Goal: Task Accomplishment & Management: Manage account settings

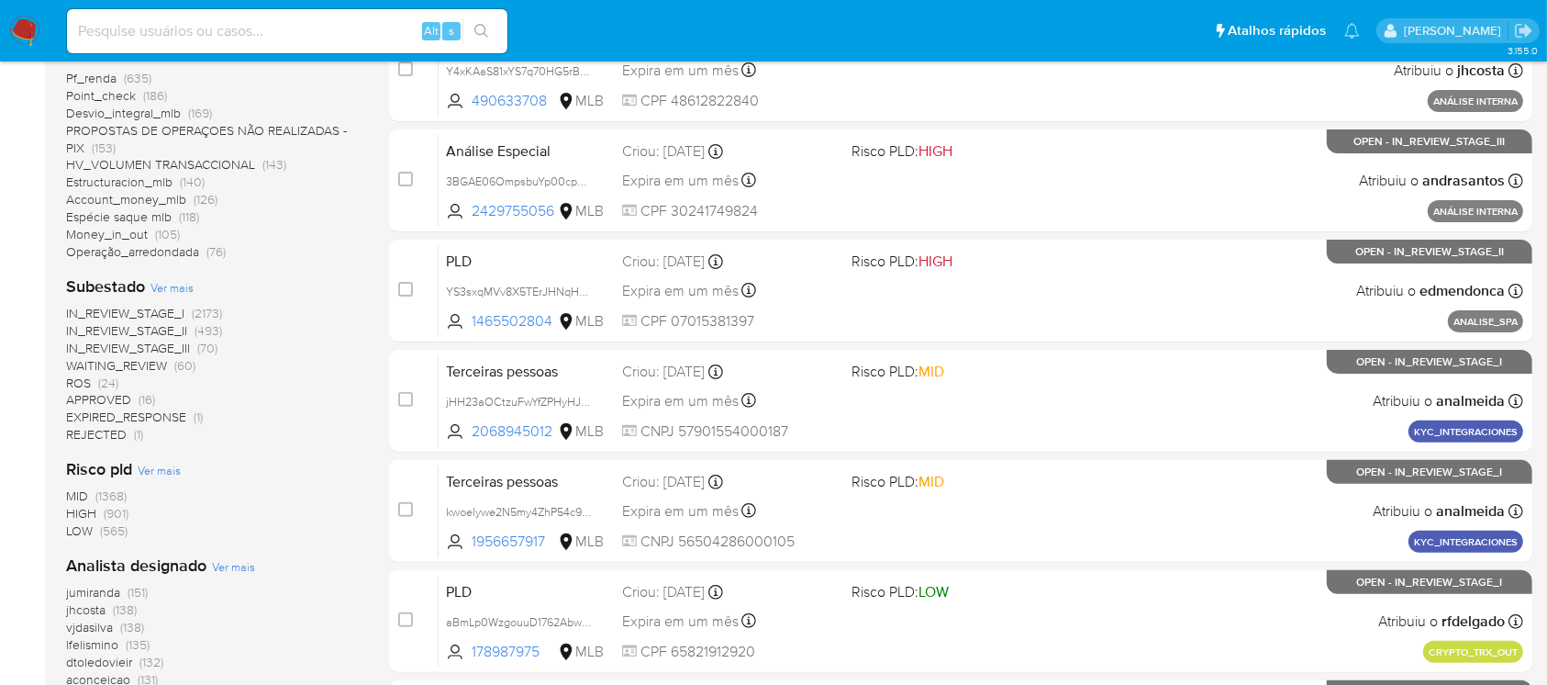
scroll to position [487, 0]
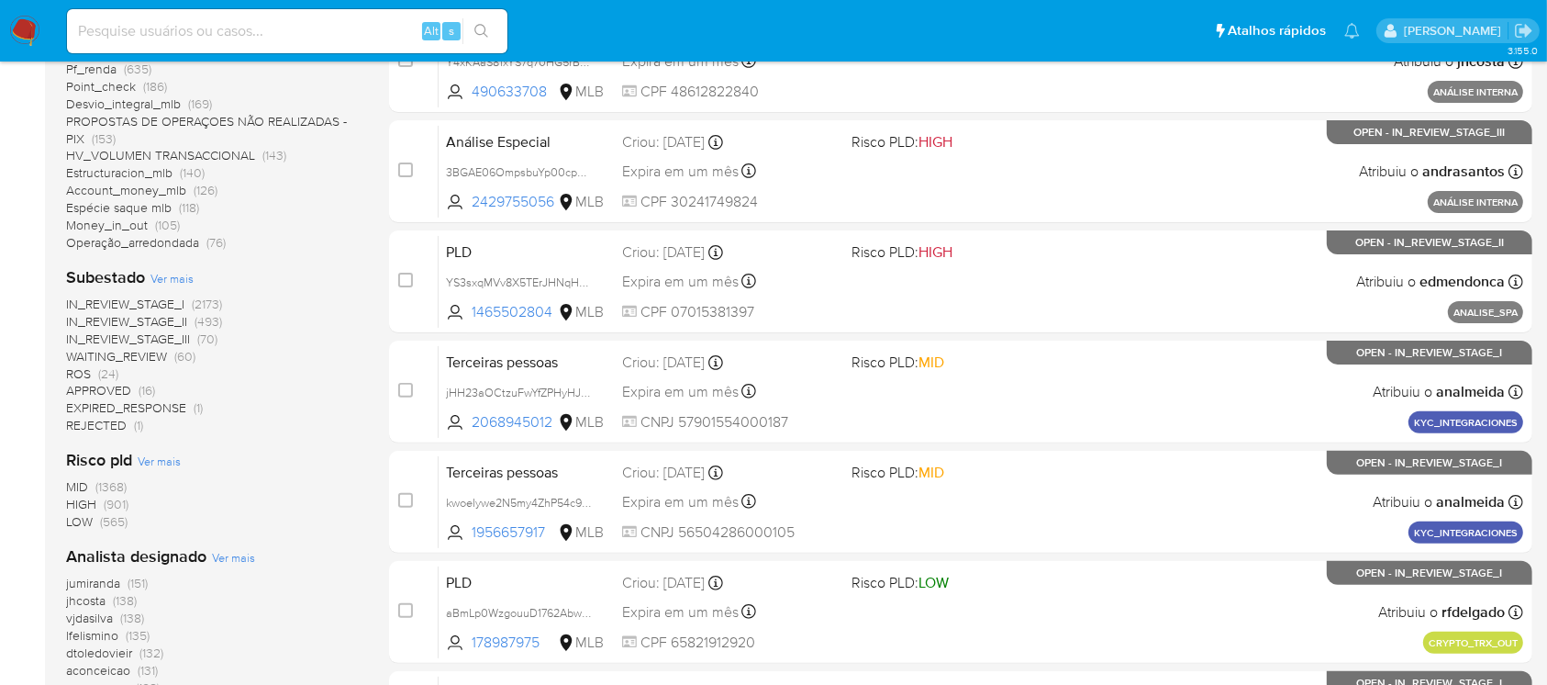
click at [169, 330] on span "IN_REVIEW_STAGE_III" at bounding box center [128, 338] width 124 height 18
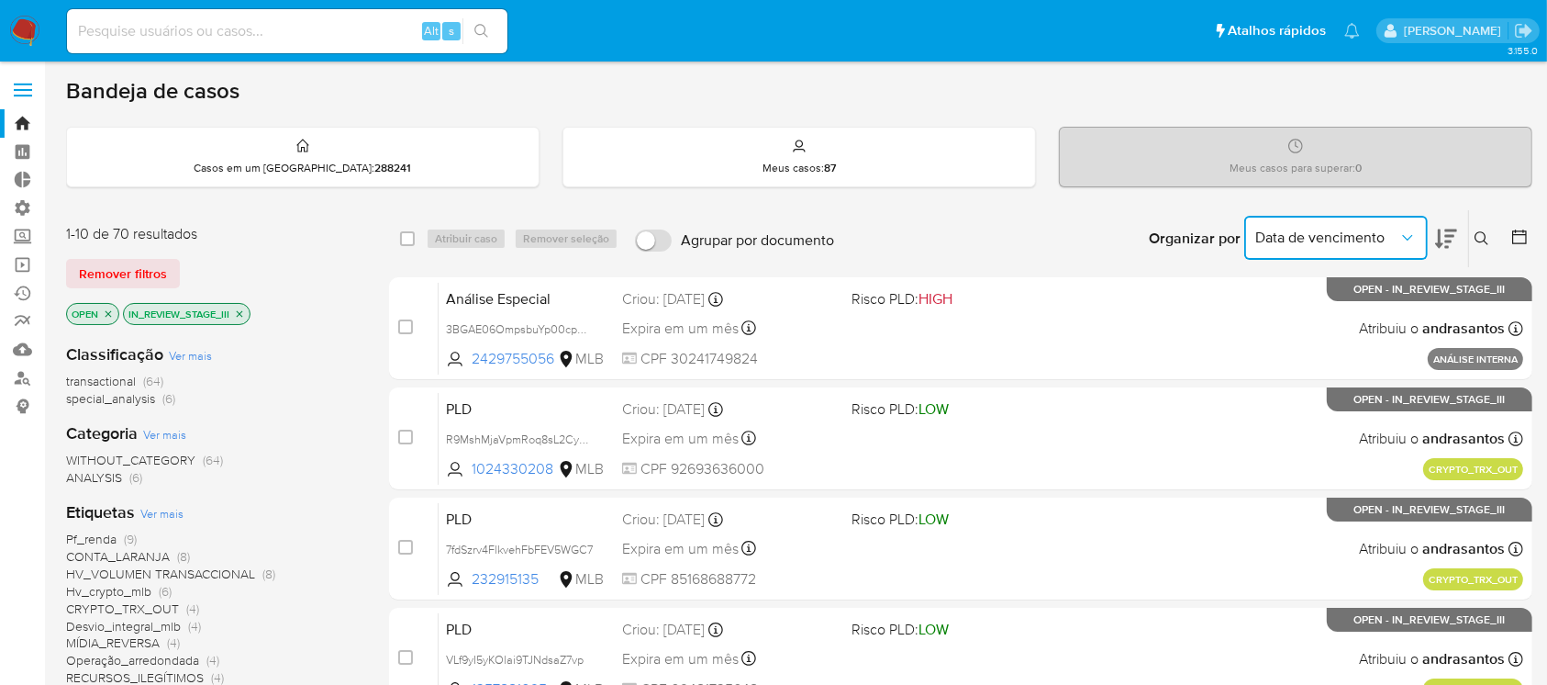
click at [1326, 253] on button "Data de vencimento" at bounding box center [1336, 238] width 184 height 44
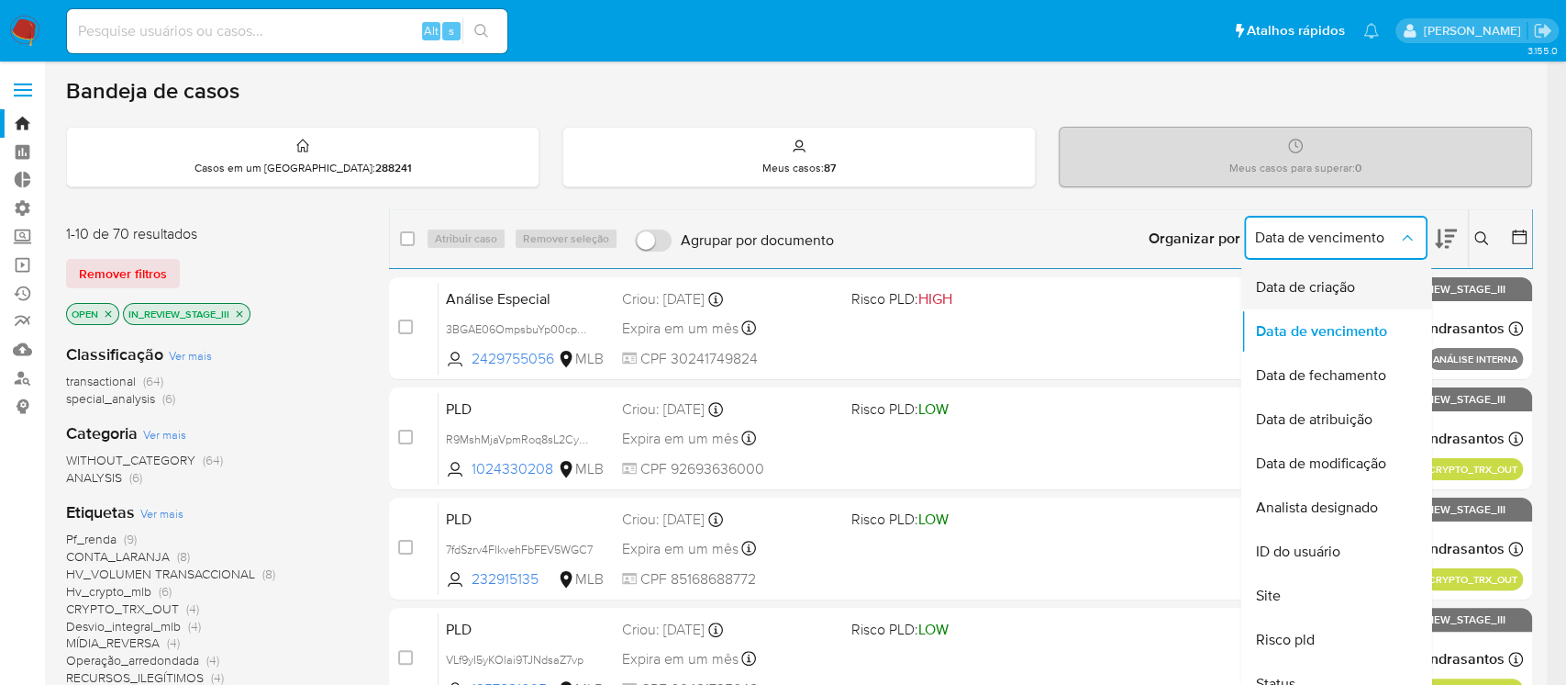
click at [1319, 273] on div "Data de criação" at bounding box center [1330, 287] width 150 height 44
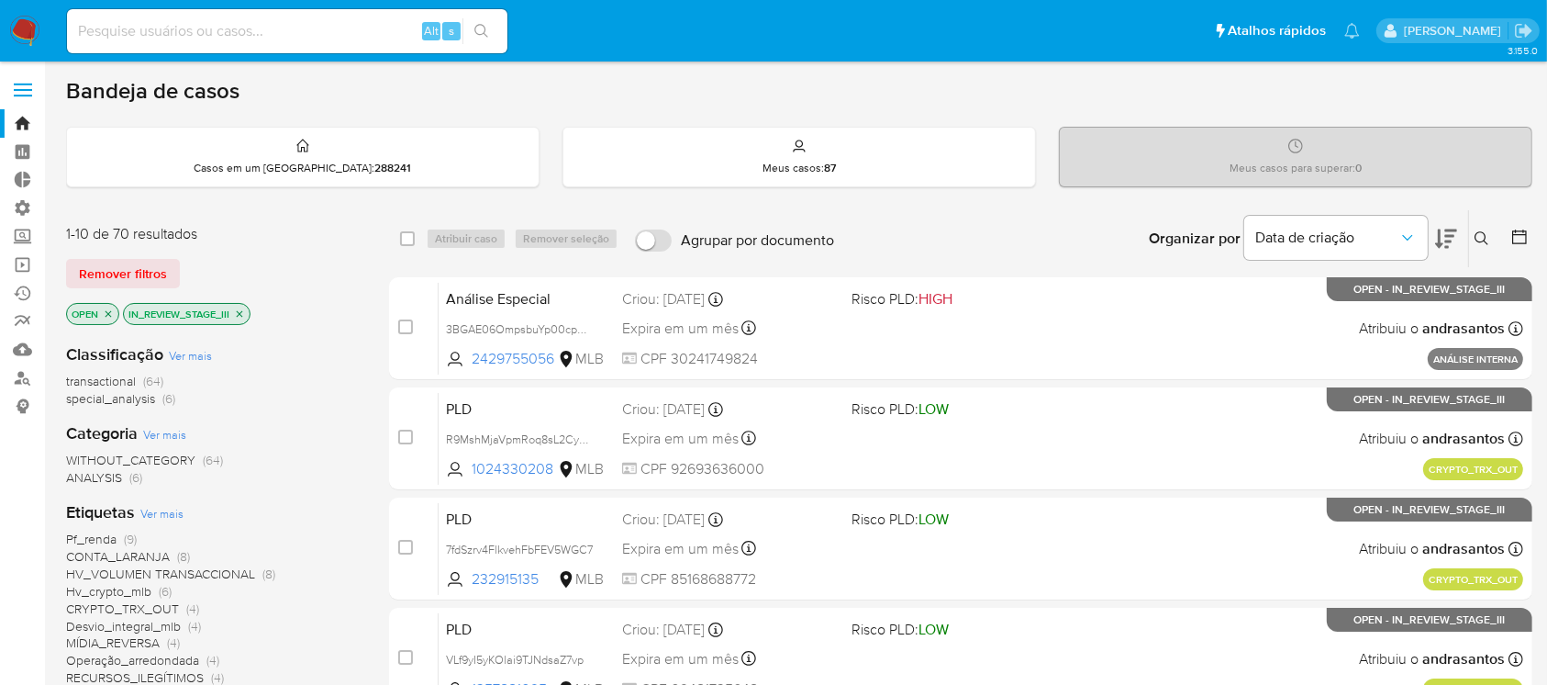
click at [1446, 225] on button at bounding box center [1446, 238] width 22 height 57
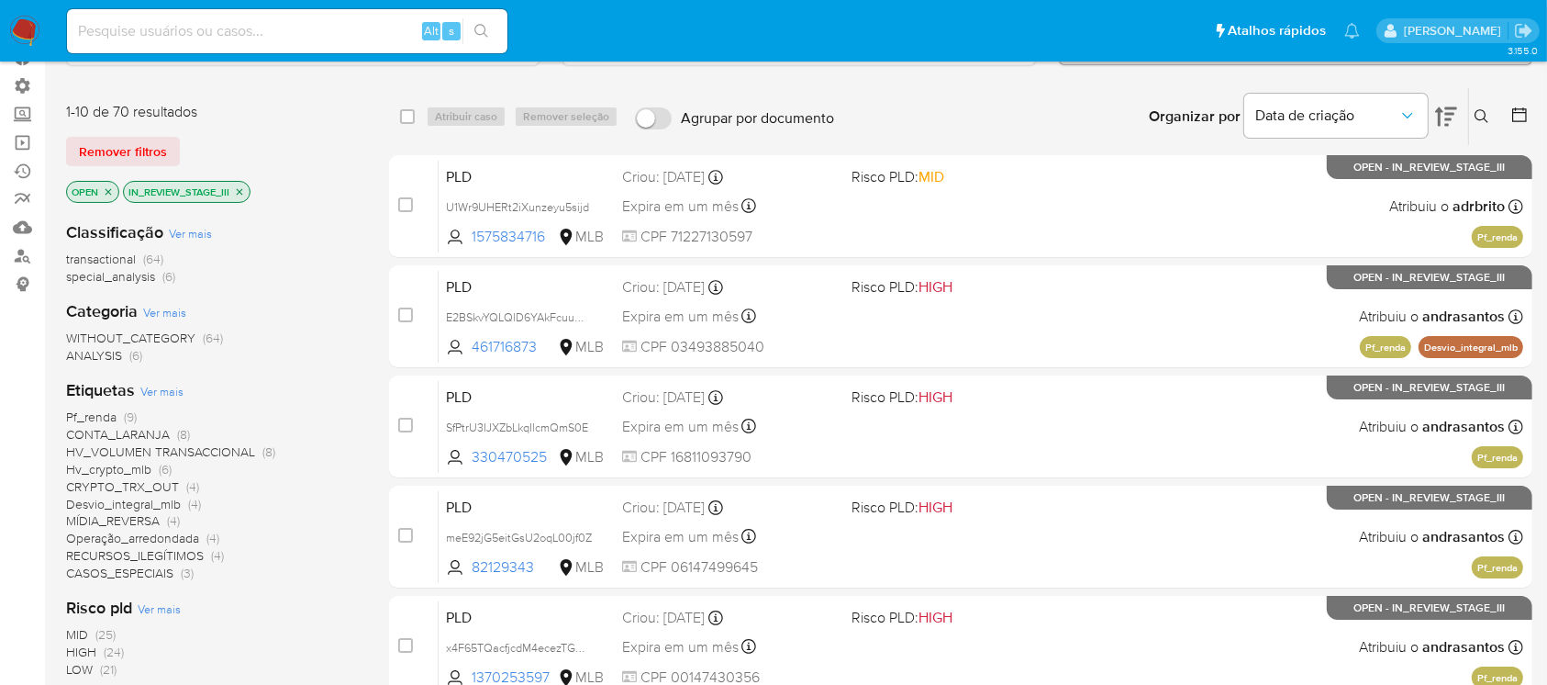
scroll to position [763, 0]
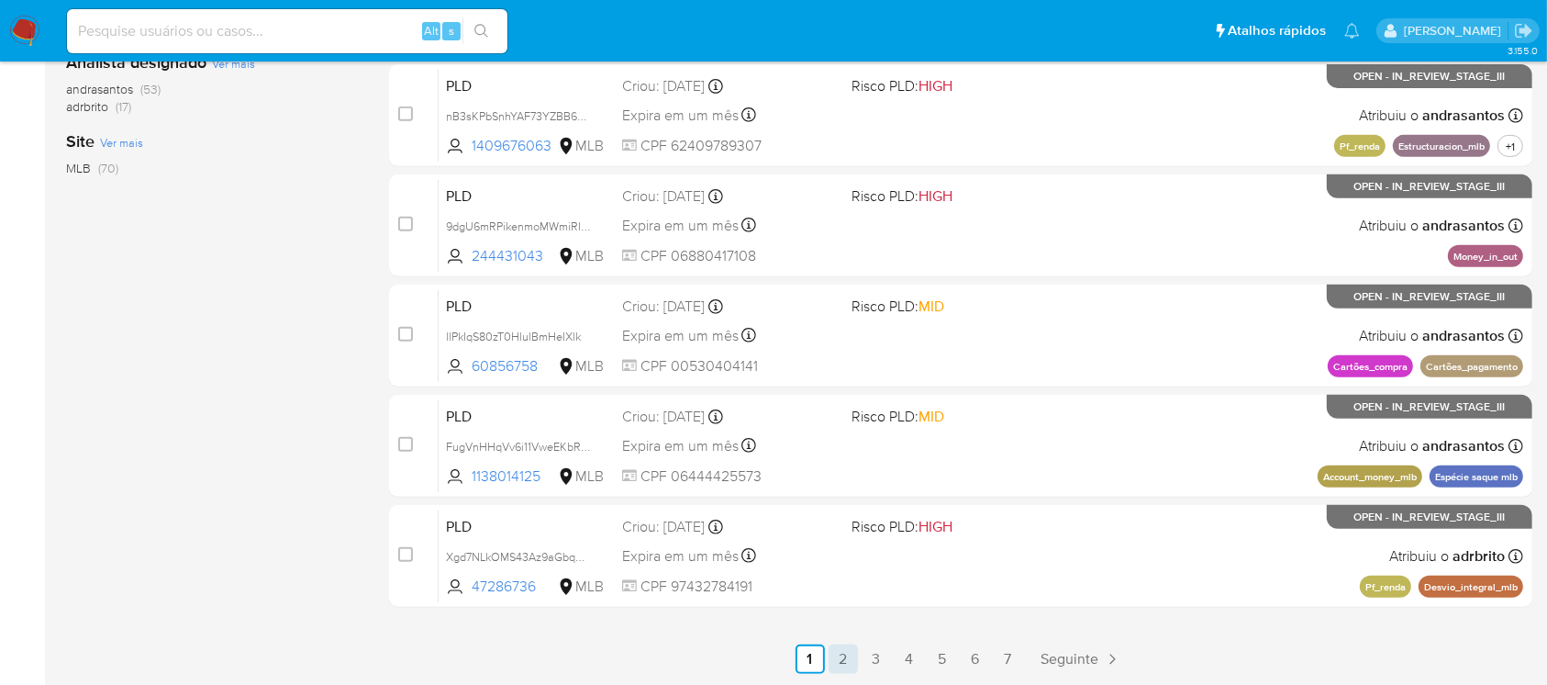
click at [845, 657] on link "2" at bounding box center [843, 658] width 29 height 29
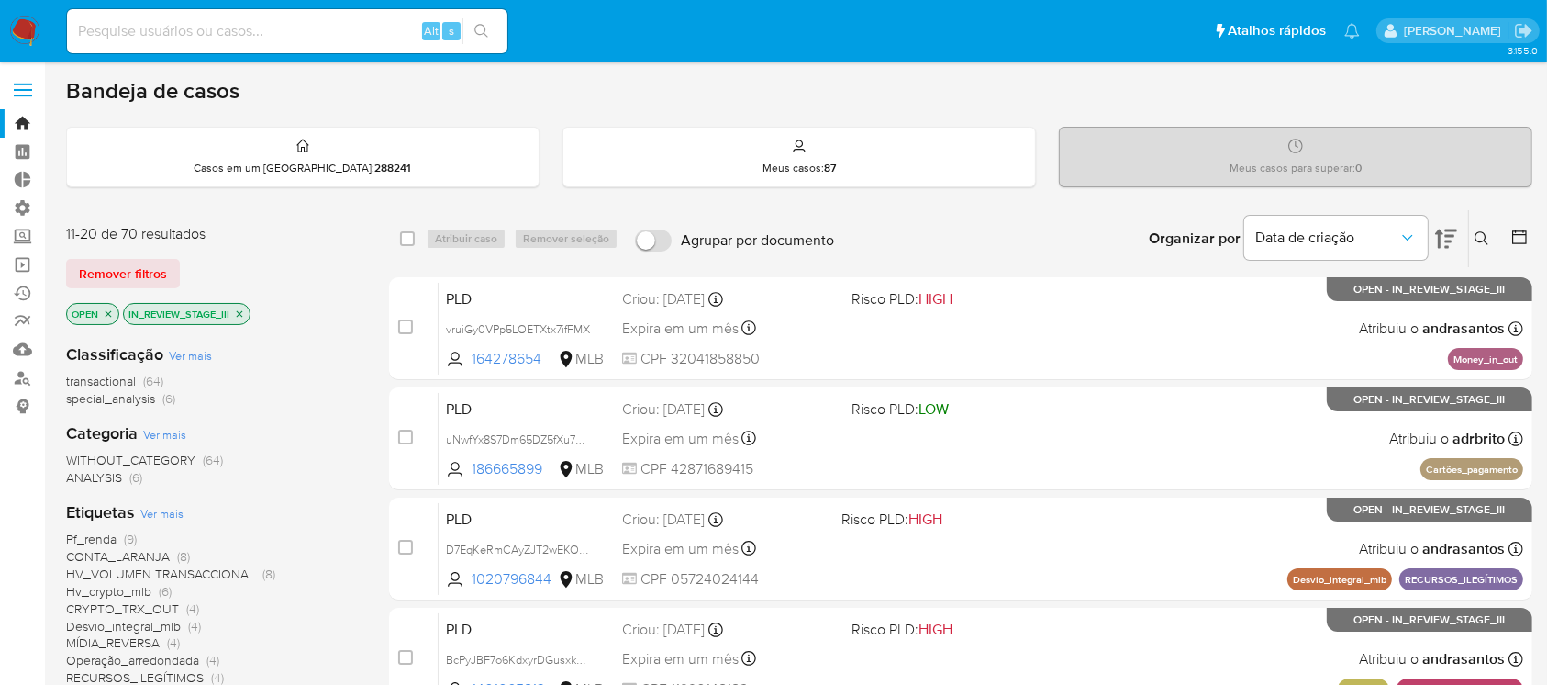
scroll to position [489, 0]
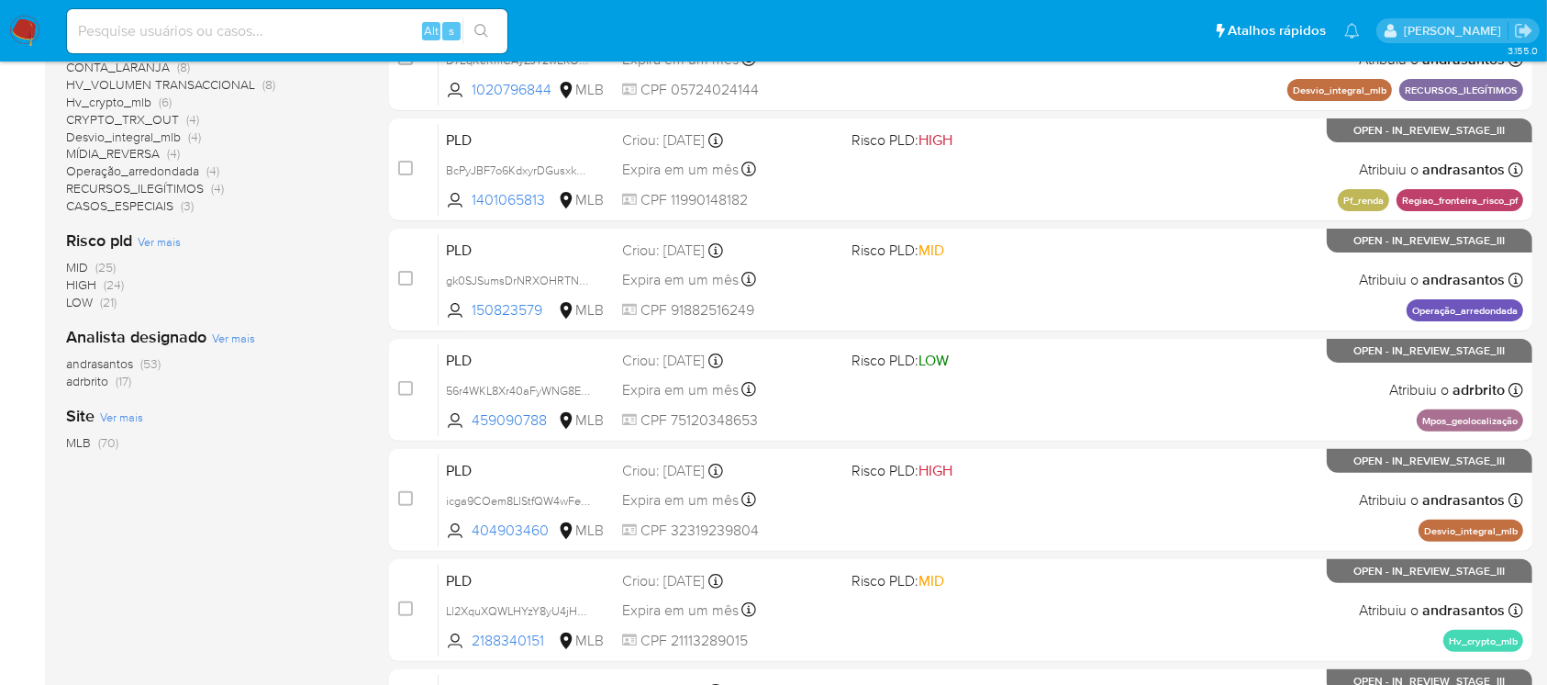
click at [97, 375] on span "adrbrito" at bounding box center [87, 381] width 42 height 18
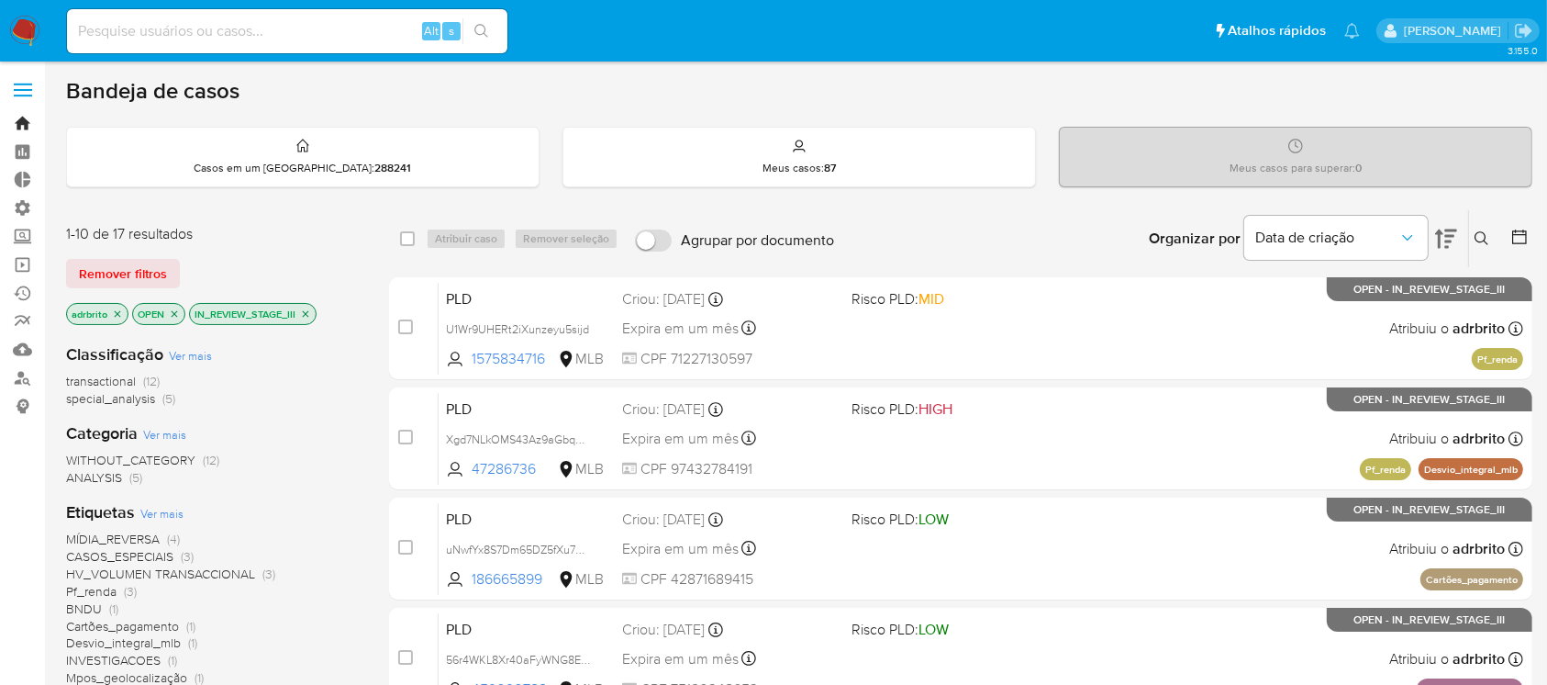
click at [24, 119] on link "Bandeja" at bounding box center [109, 123] width 218 height 28
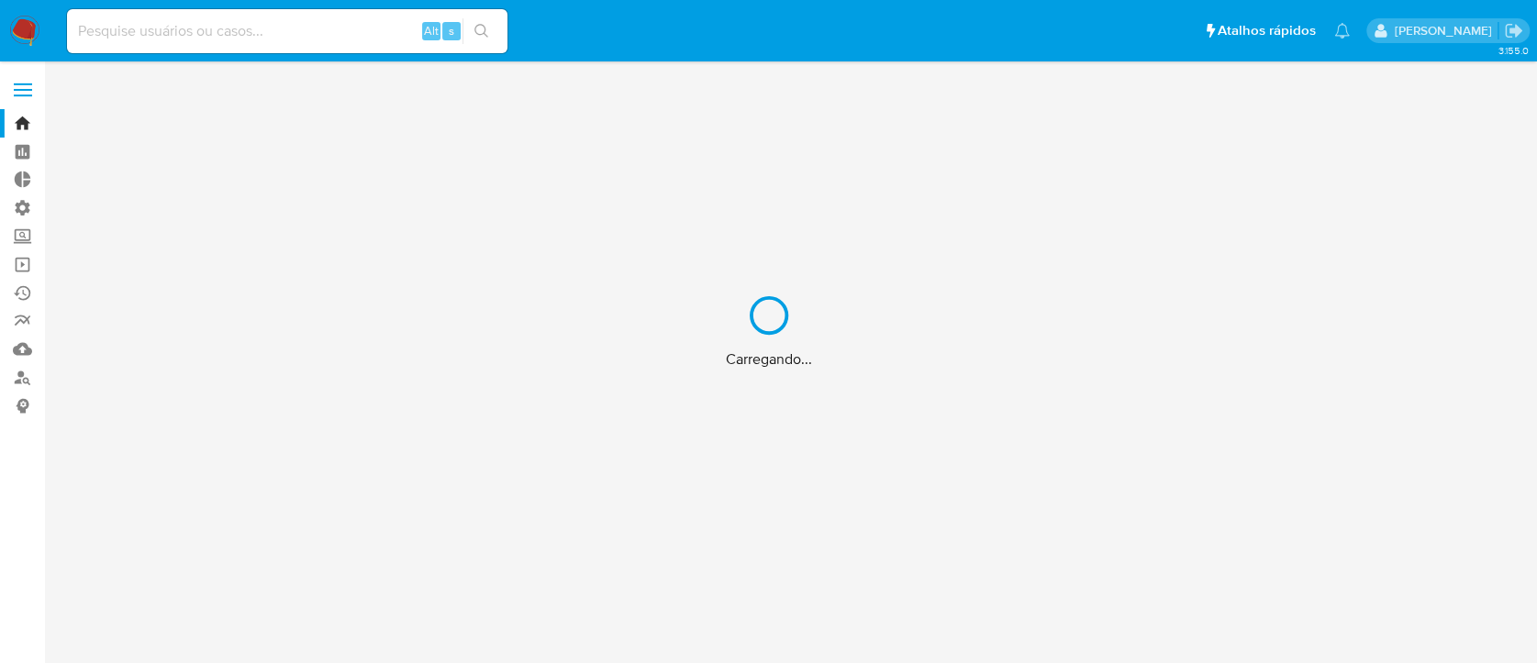
click at [171, 33] on div "Carregando..." at bounding box center [768, 331] width 1537 height 663
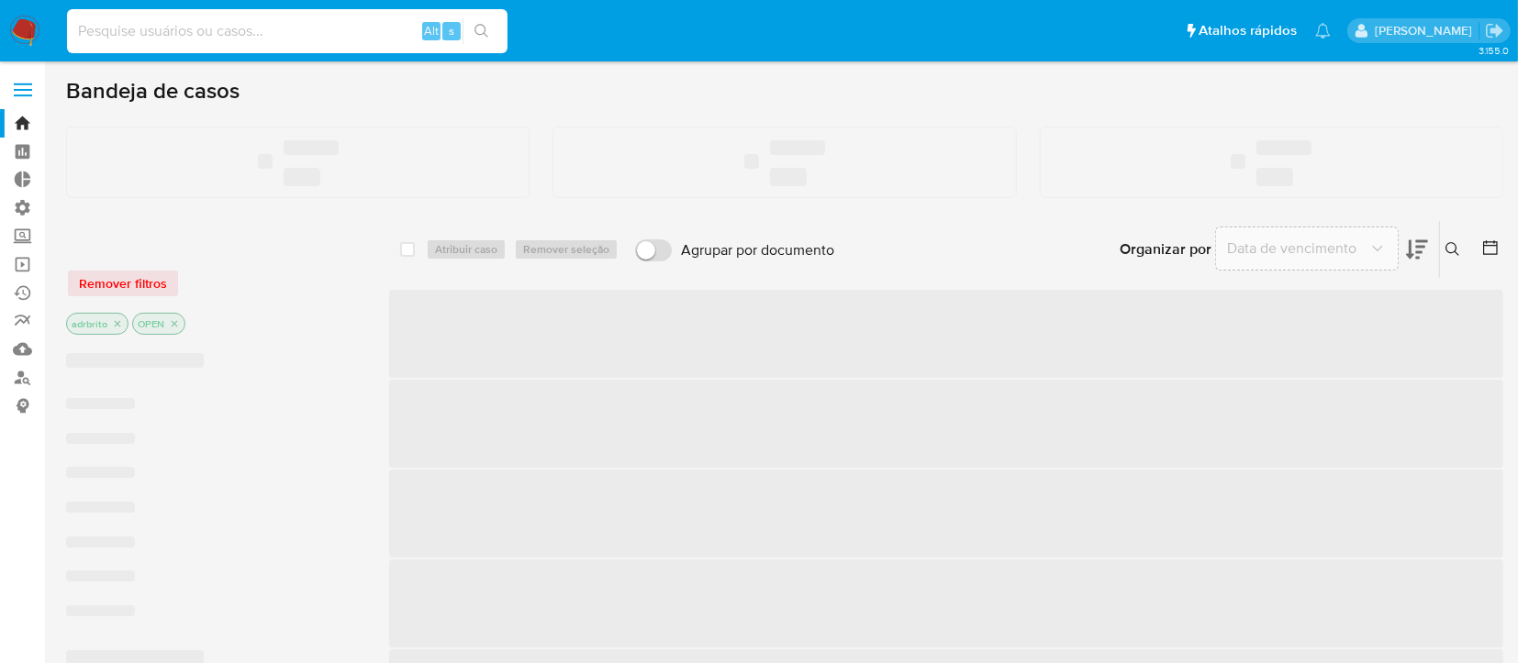
click at [129, 25] on input at bounding box center [287, 31] width 440 height 24
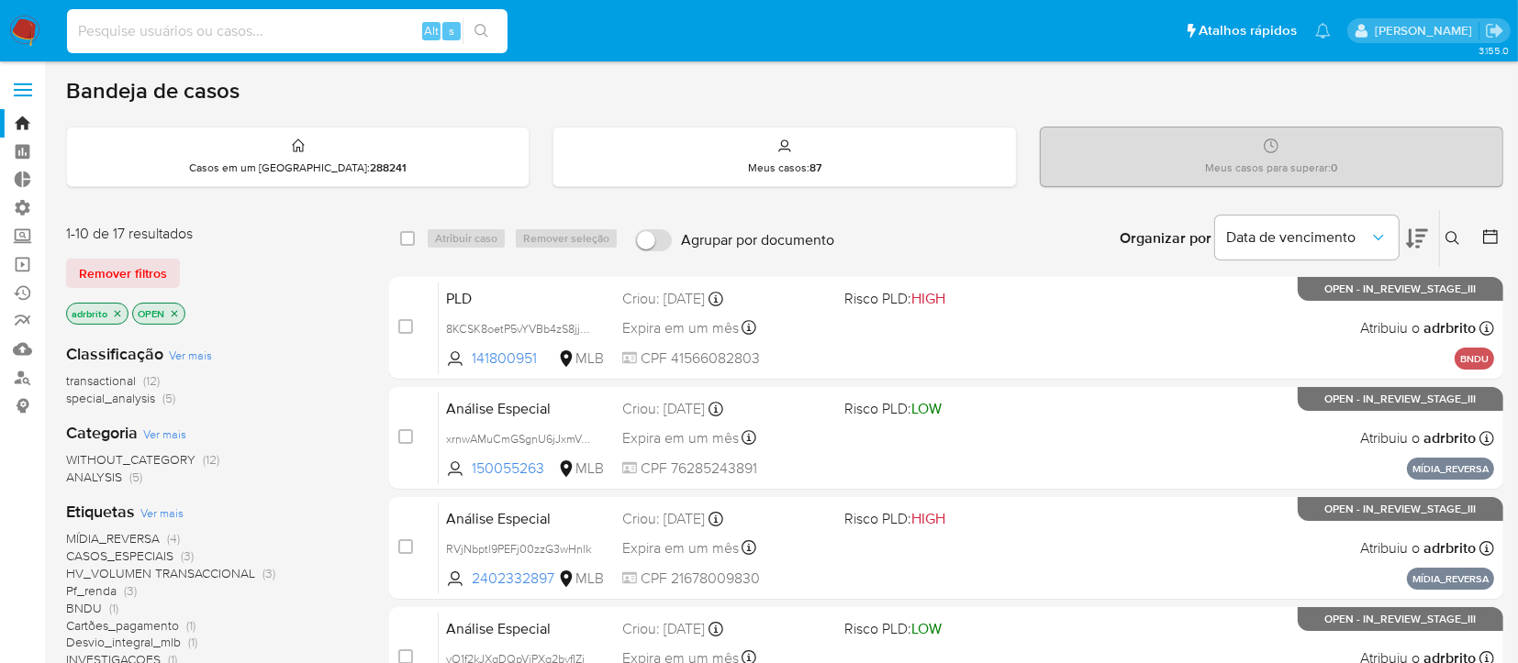
paste input "8KCSK8oetP5vYVBb4zS8jjWq"
type input "8KCSK8oetP5vYVBb4zS8jjWq"
click at [131, 279] on span "Remover filtros" at bounding box center [123, 274] width 88 height 26
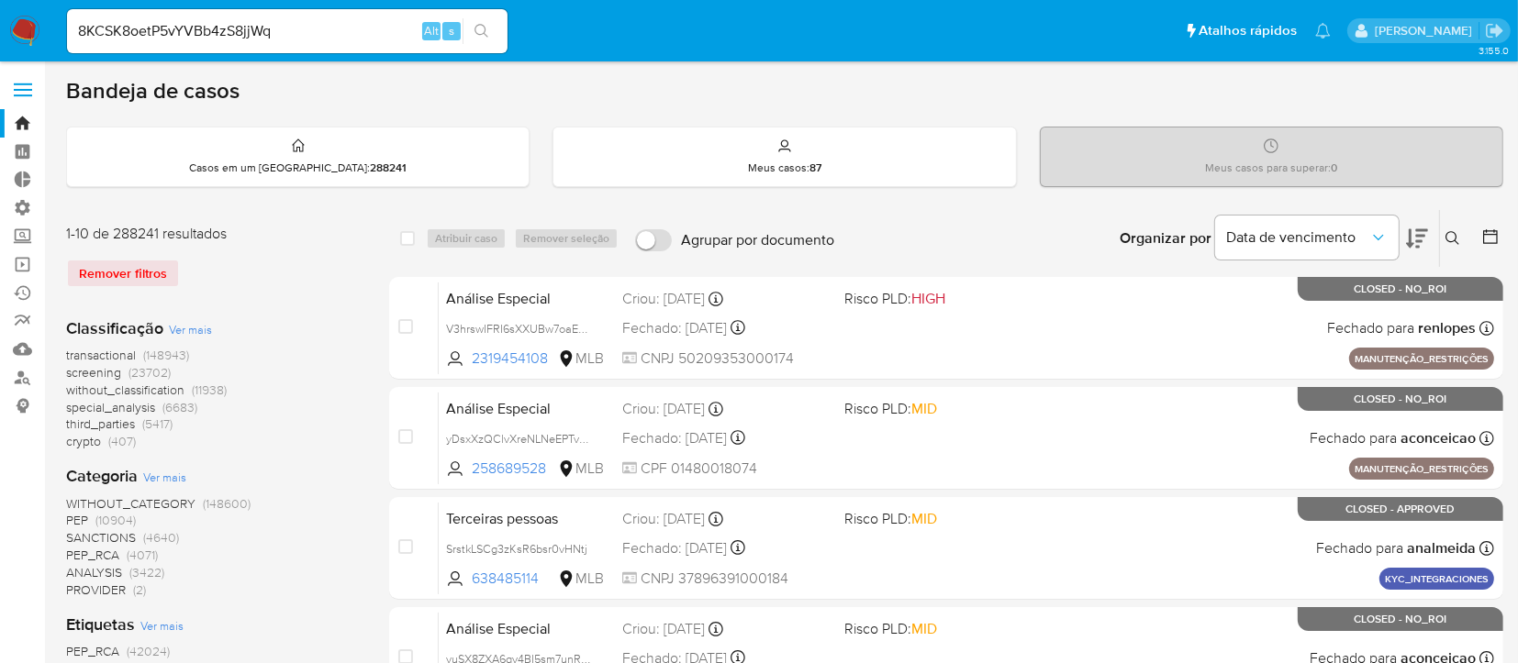
click at [487, 33] on icon "search-icon" at bounding box center [481, 31] width 15 height 15
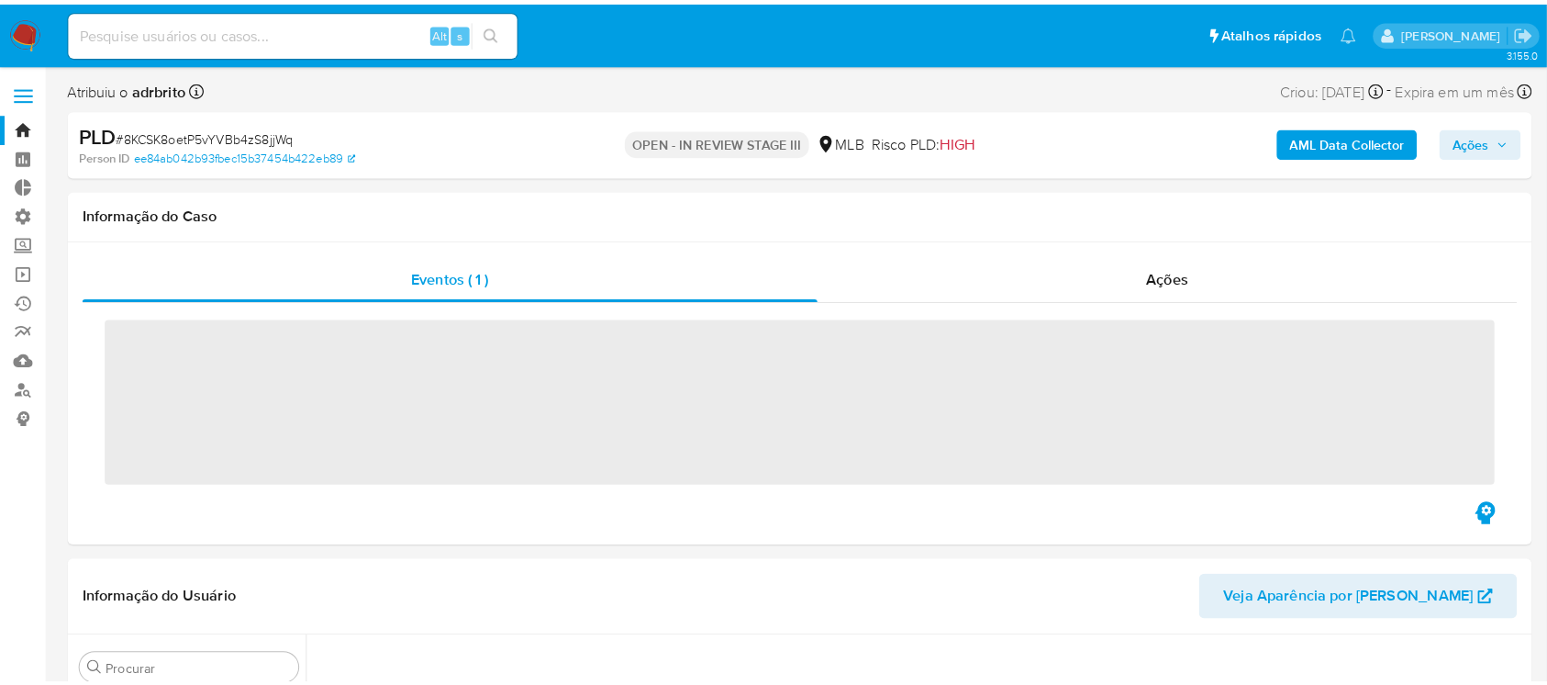
scroll to position [819, 0]
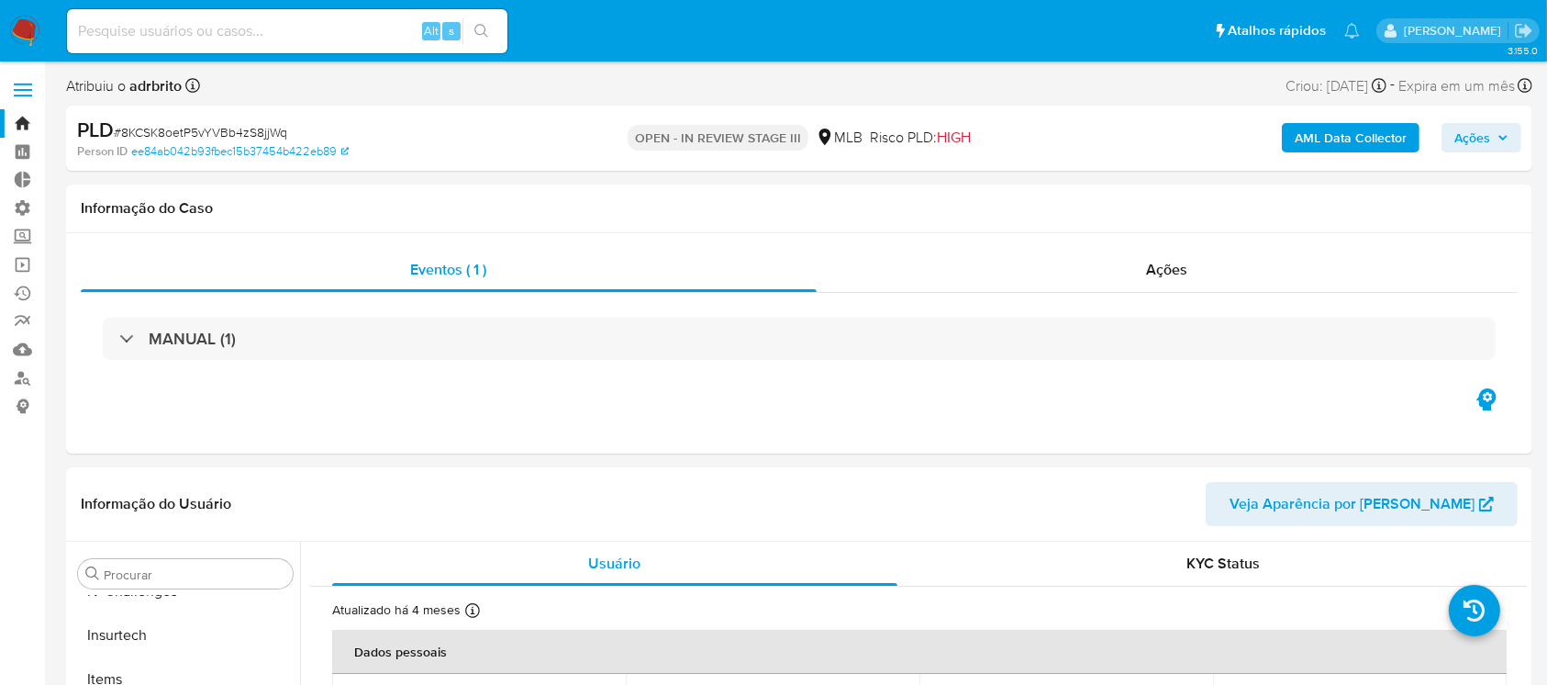
select select "10"
click at [20, 267] on link "Operações em massa" at bounding box center [109, 265] width 218 height 28
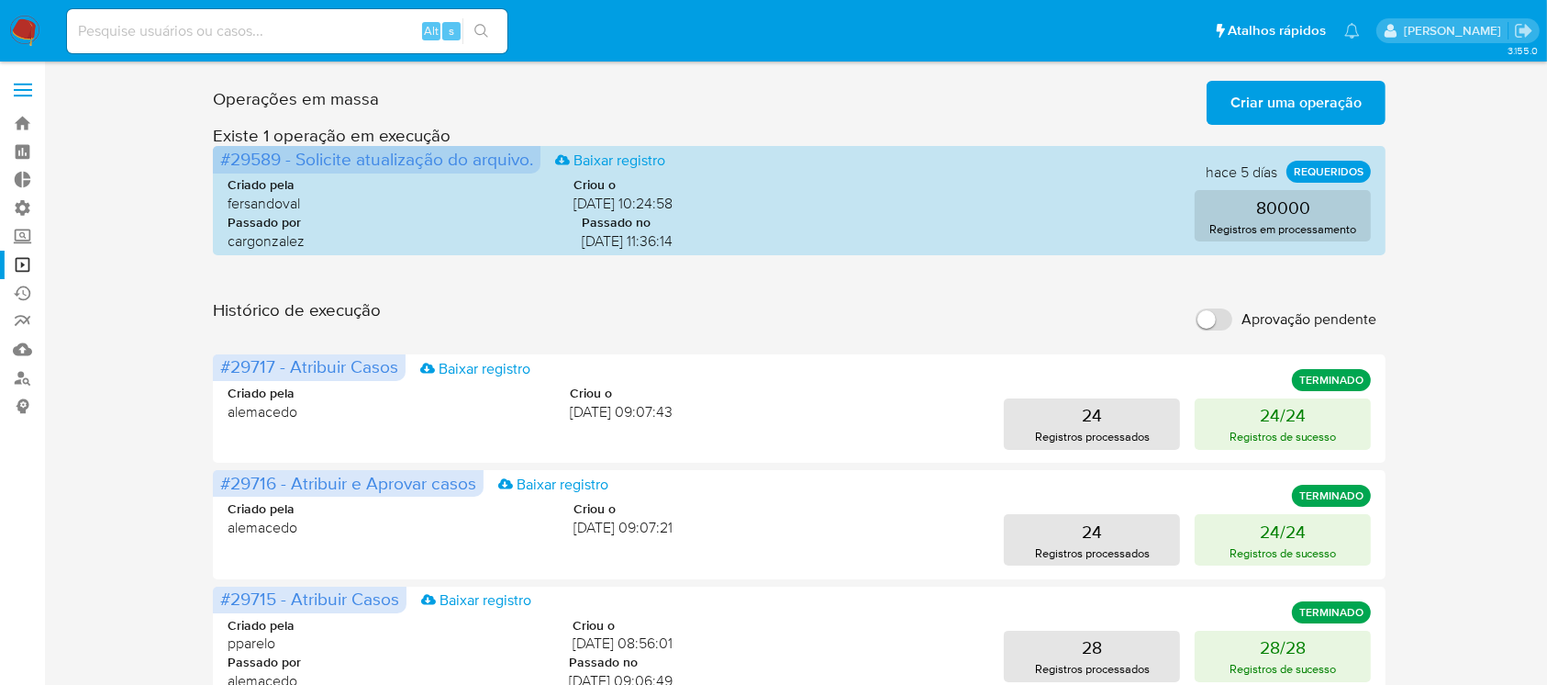
click at [1320, 100] on span "Criar uma operação" at bounding box center [1296, 103] width 131 height 40
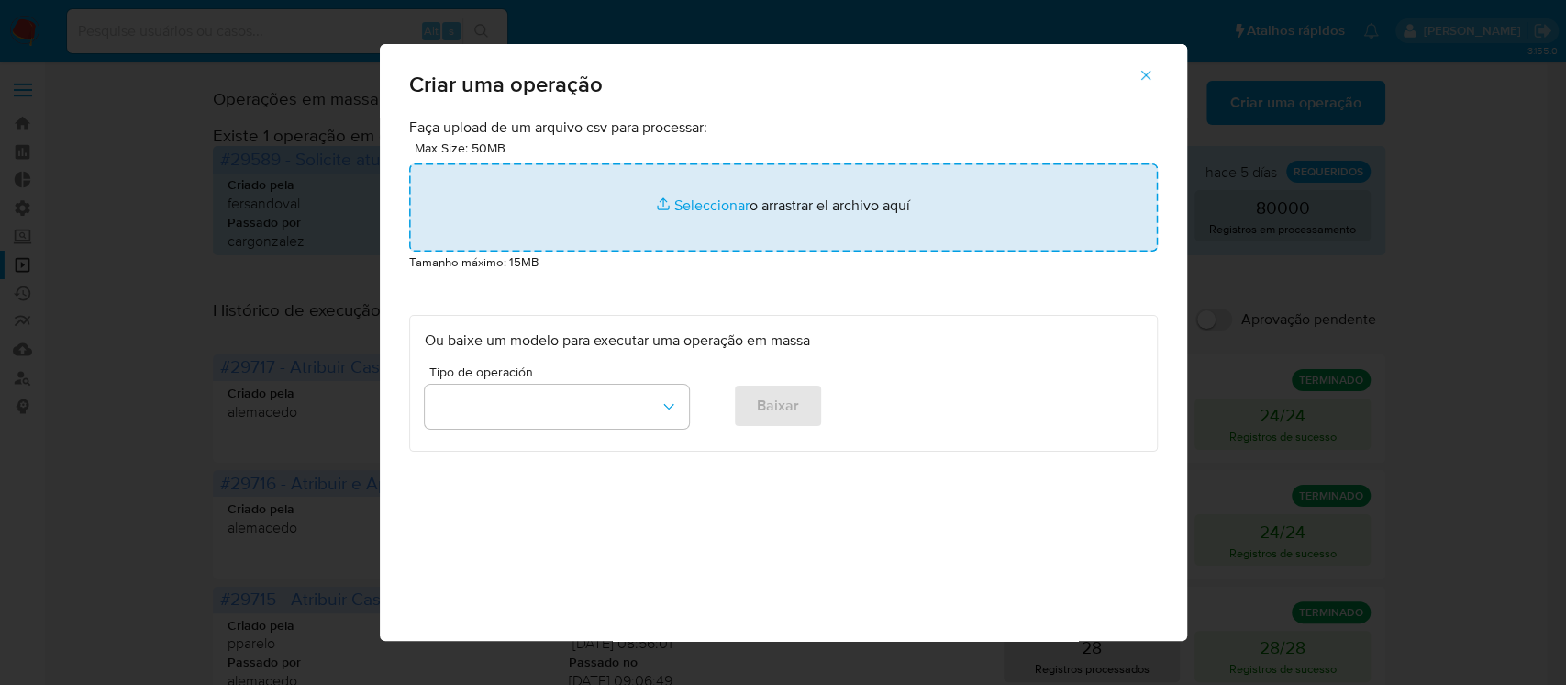
click at [697, 206] on input "file" at bounding box center [783, 207] width 749 height 88
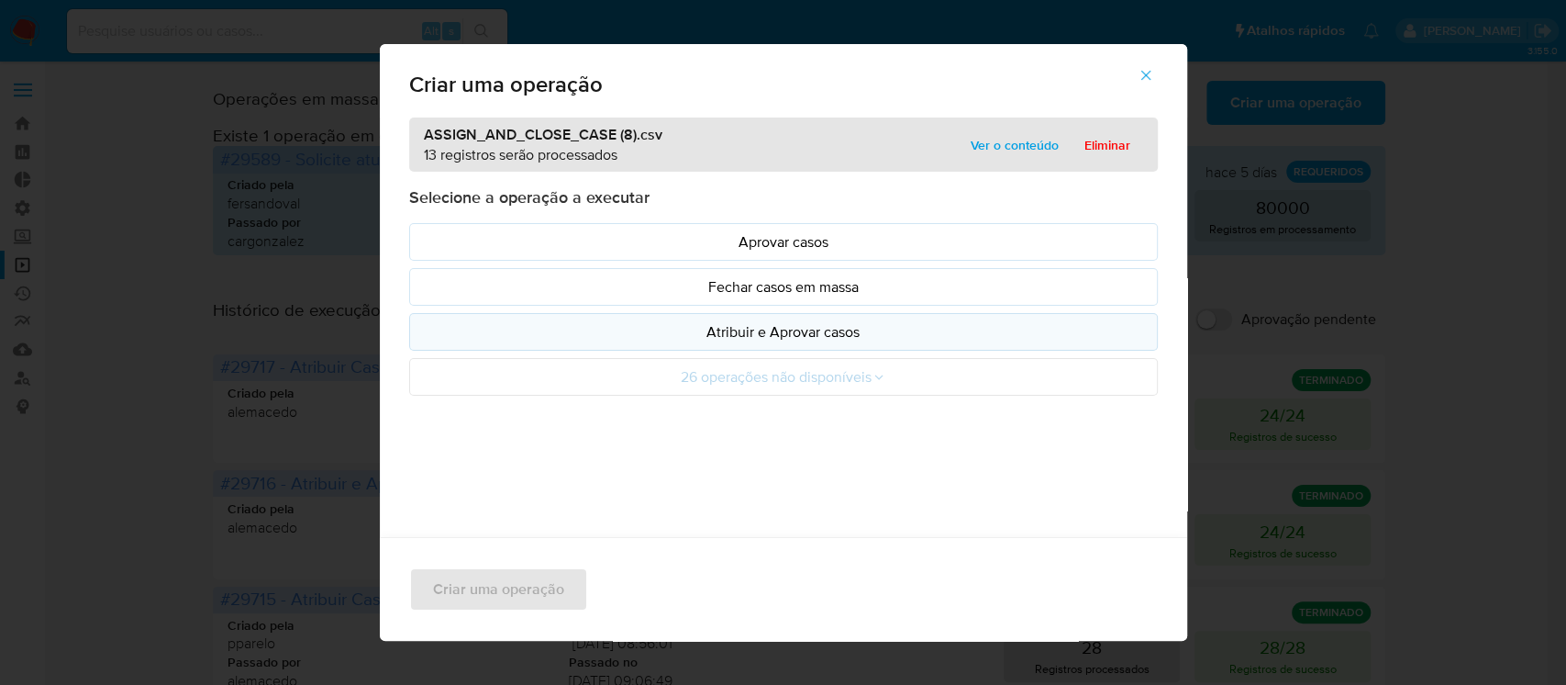
click at [750, 331] on p "Atribuir e Aprovar casos" at bounding box center [784, 331] width 718 height 21
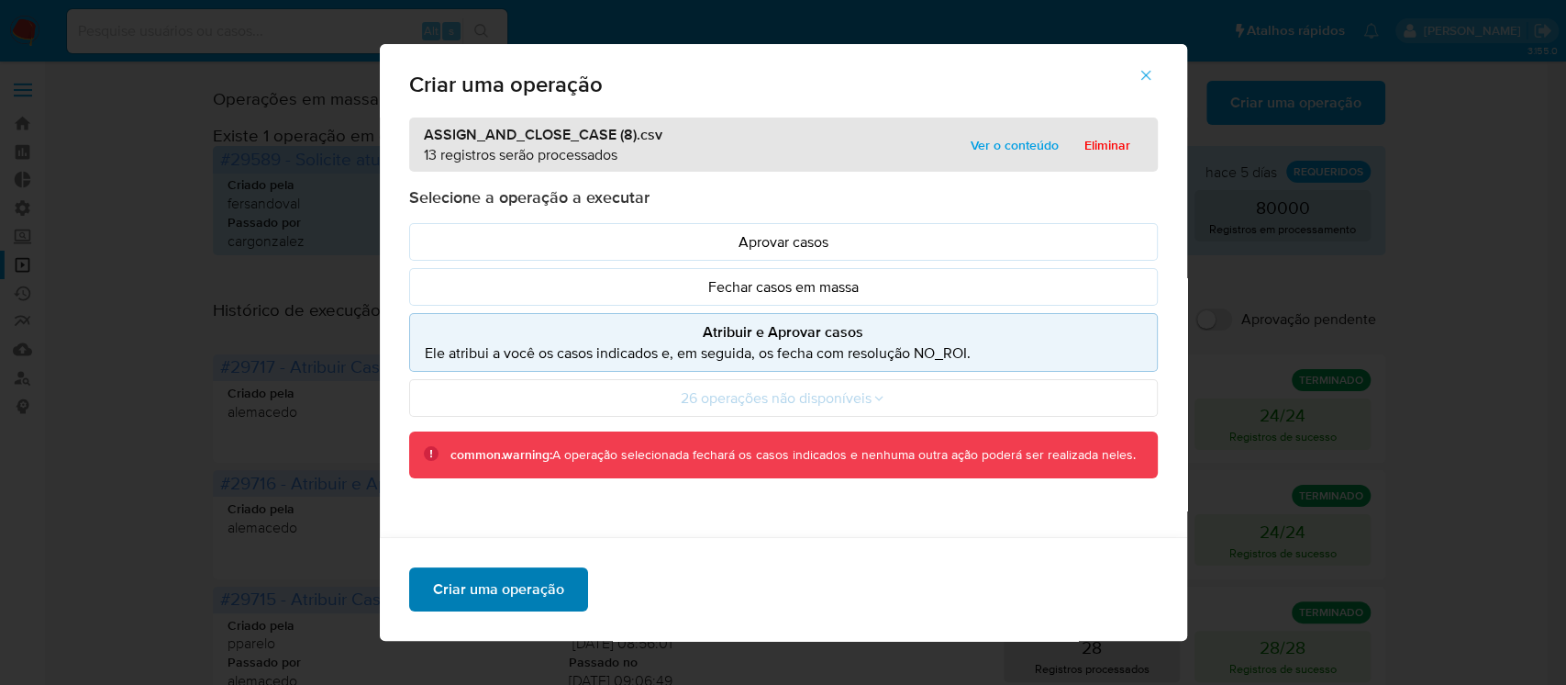
click at [507, 581] on span "Criar uma operação" at bounding box center [498, 589] width 131 height 40
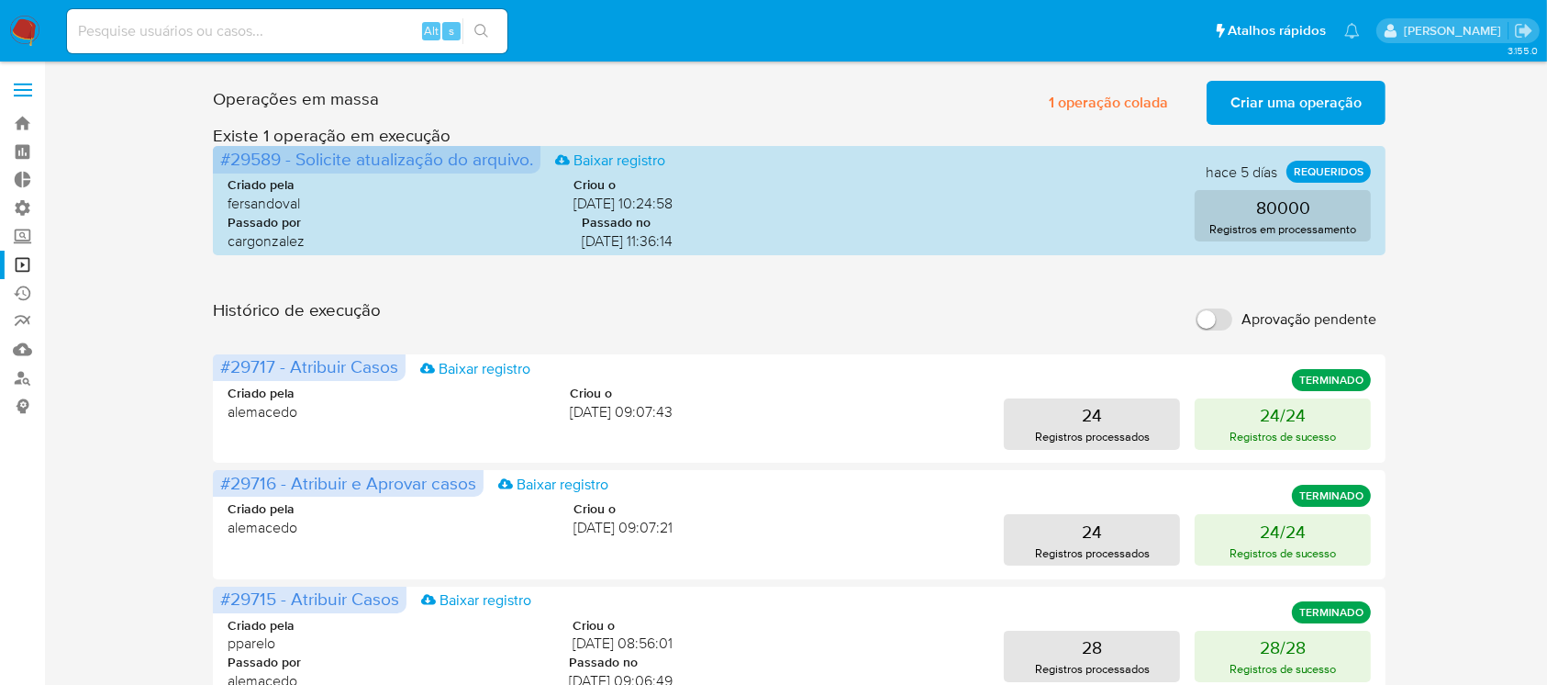
click at [1299, 98] on span "Criar uma operação" at bounding box center [1296, 103] width 131 height 40
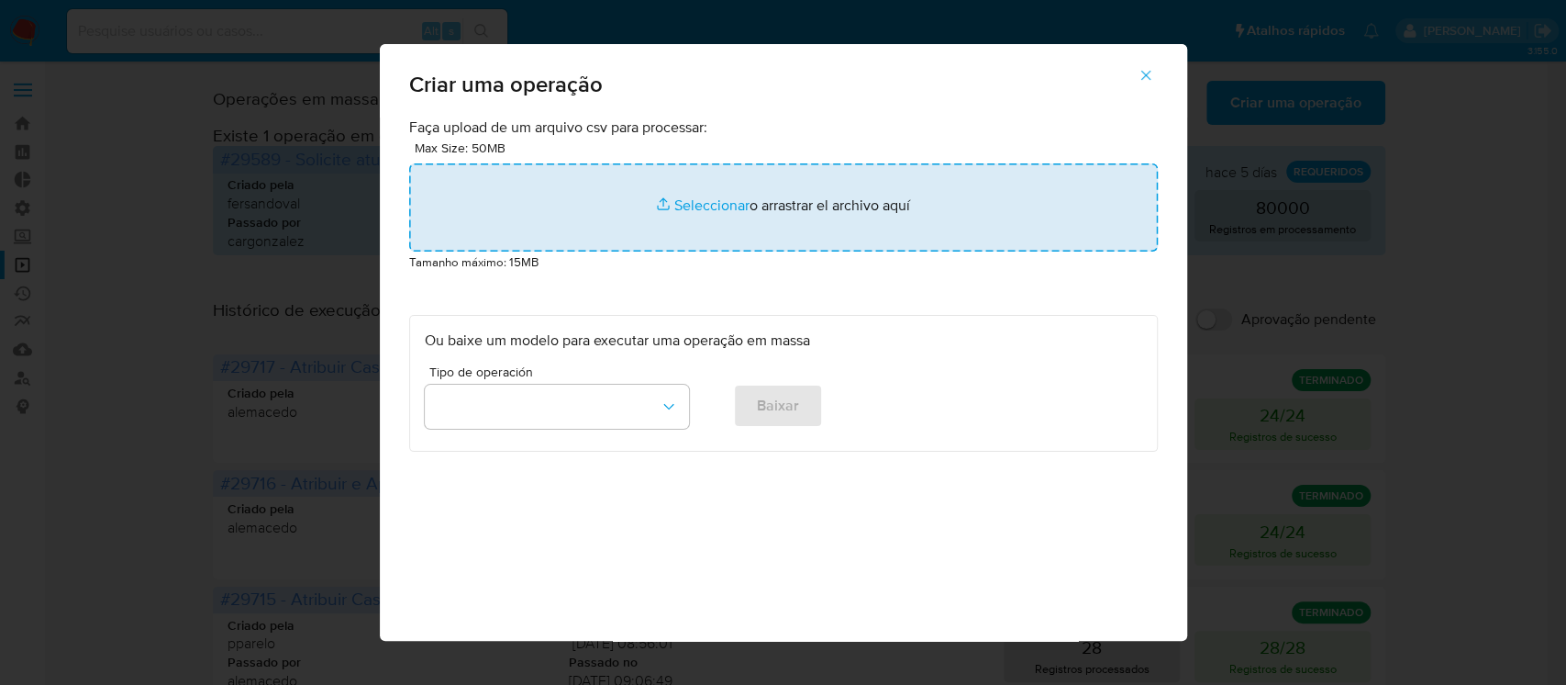
click at [677, 209] on input "file" at bounding box center [783, 207] width 749 height 88
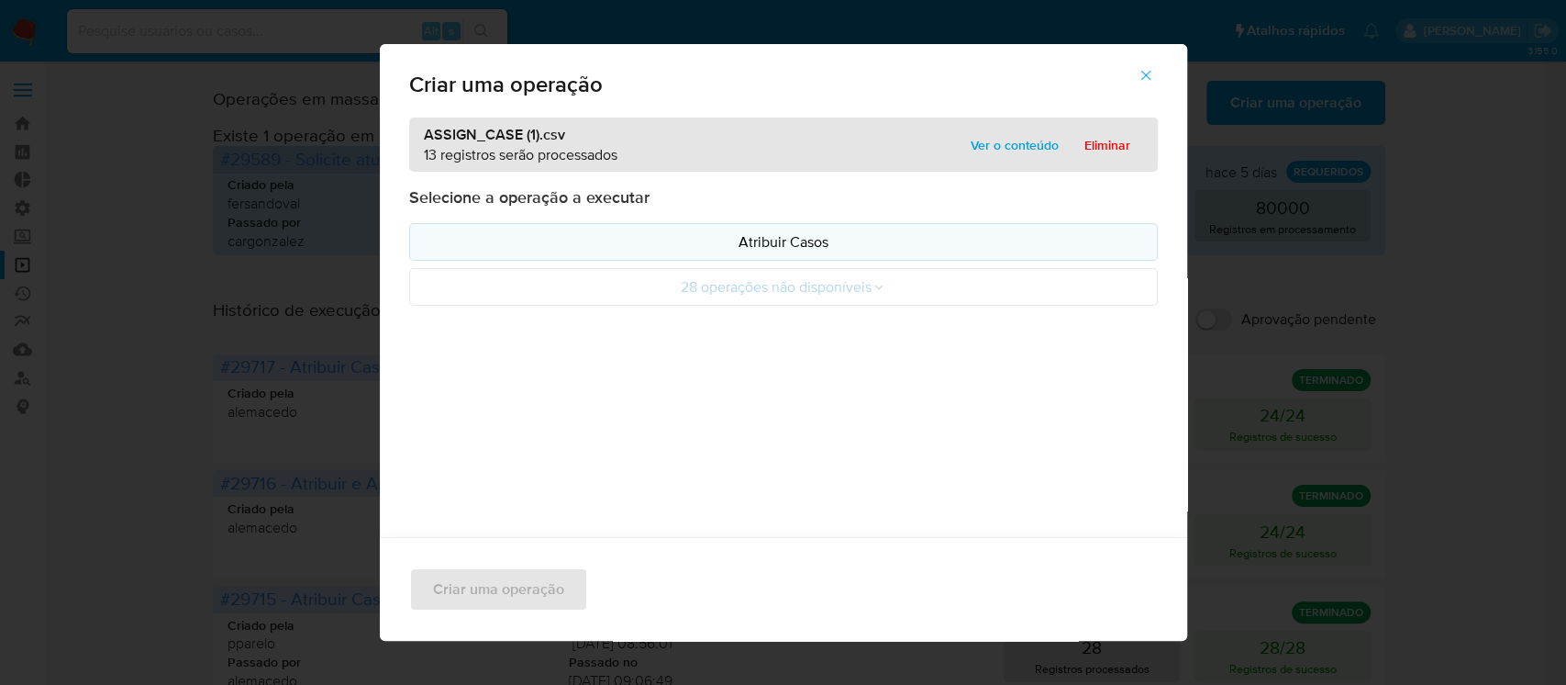
click at [797, 250] on p "Atribuir Casos" at bounding box center [784, 241] width 718 height 21
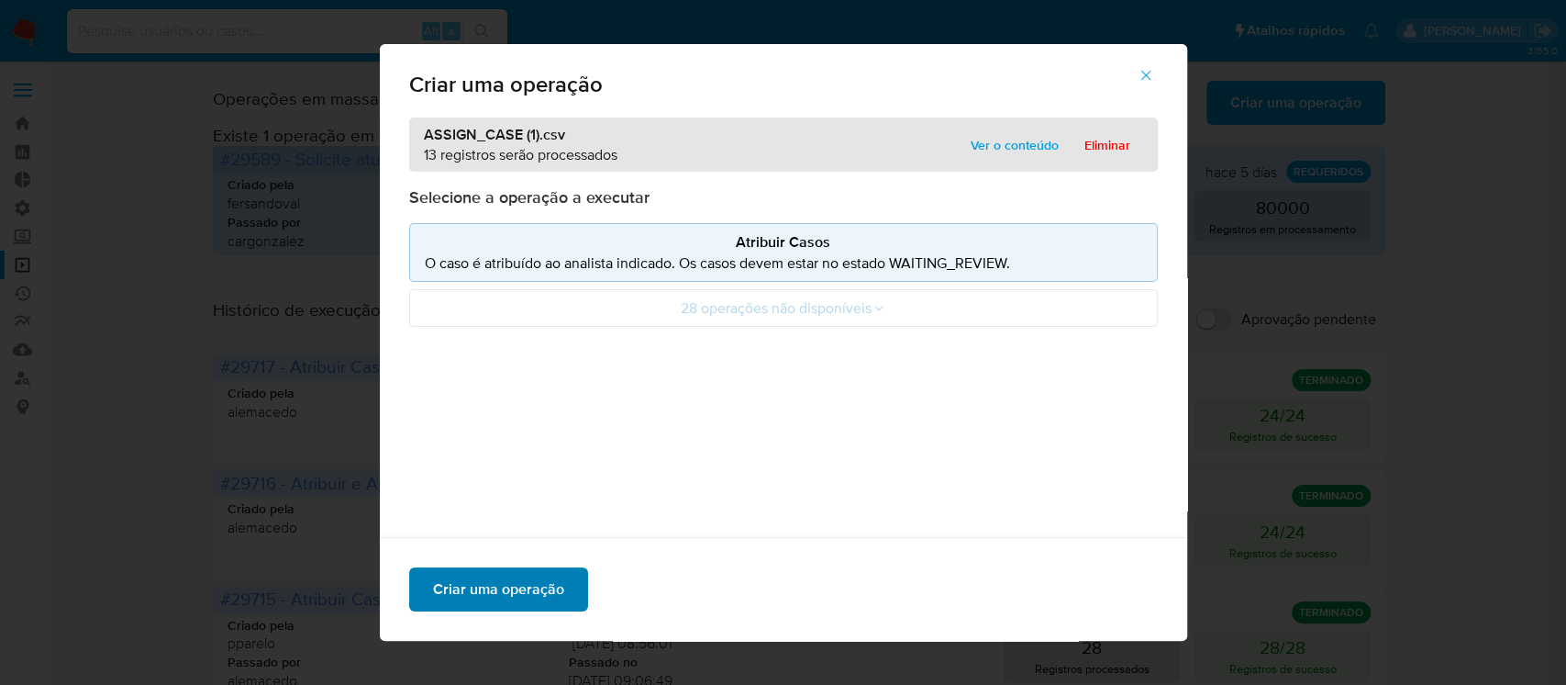
click at [492, 594] on span "Criar uma operação" at bounding box center [498, 589] width 131 height 40
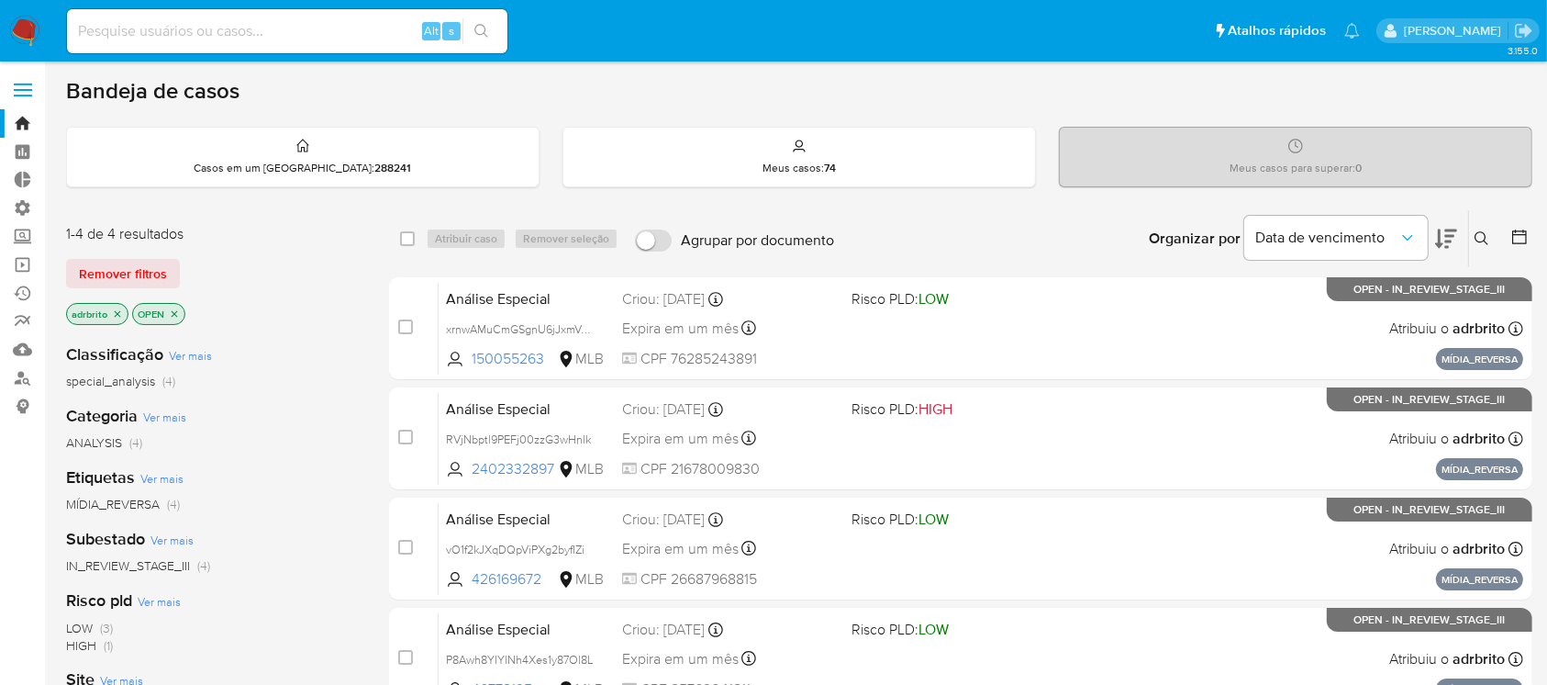
click at [117, 314] on icon "close-filter" at bounding box center [117, 313] width 11 height 11
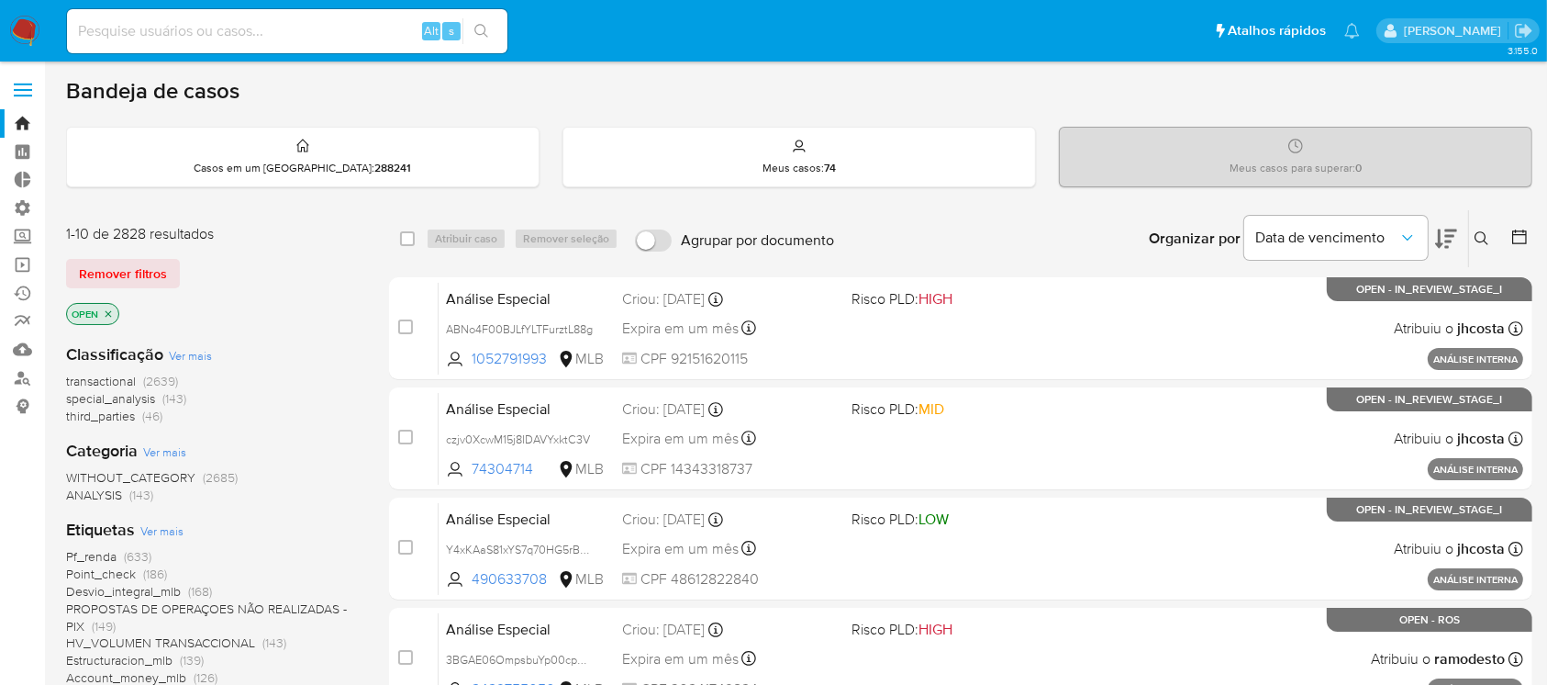
click at [1486, 232] on icon at bounding box center [1482, 238] width 15 height 15
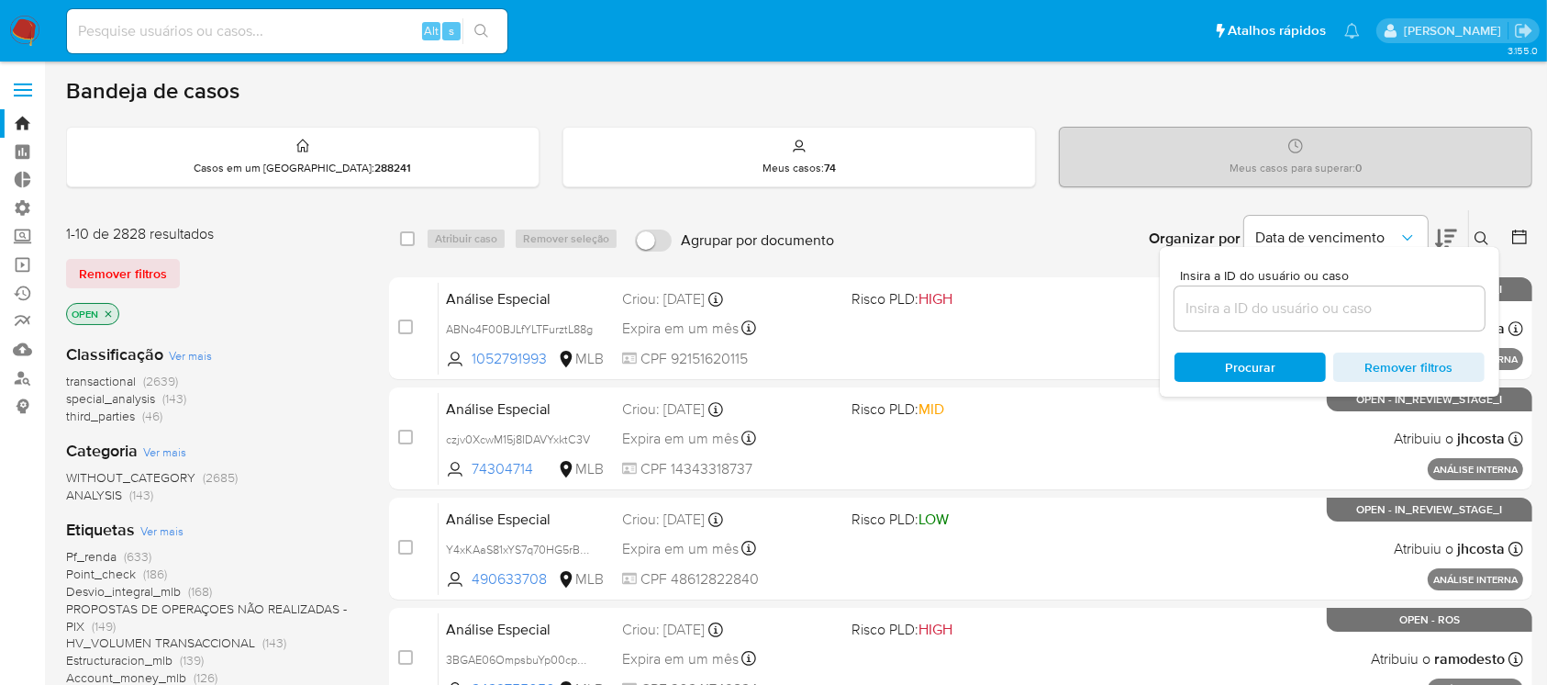
click at [1367, 313] on input at bounding box center [1330, 308] width 310 height 24
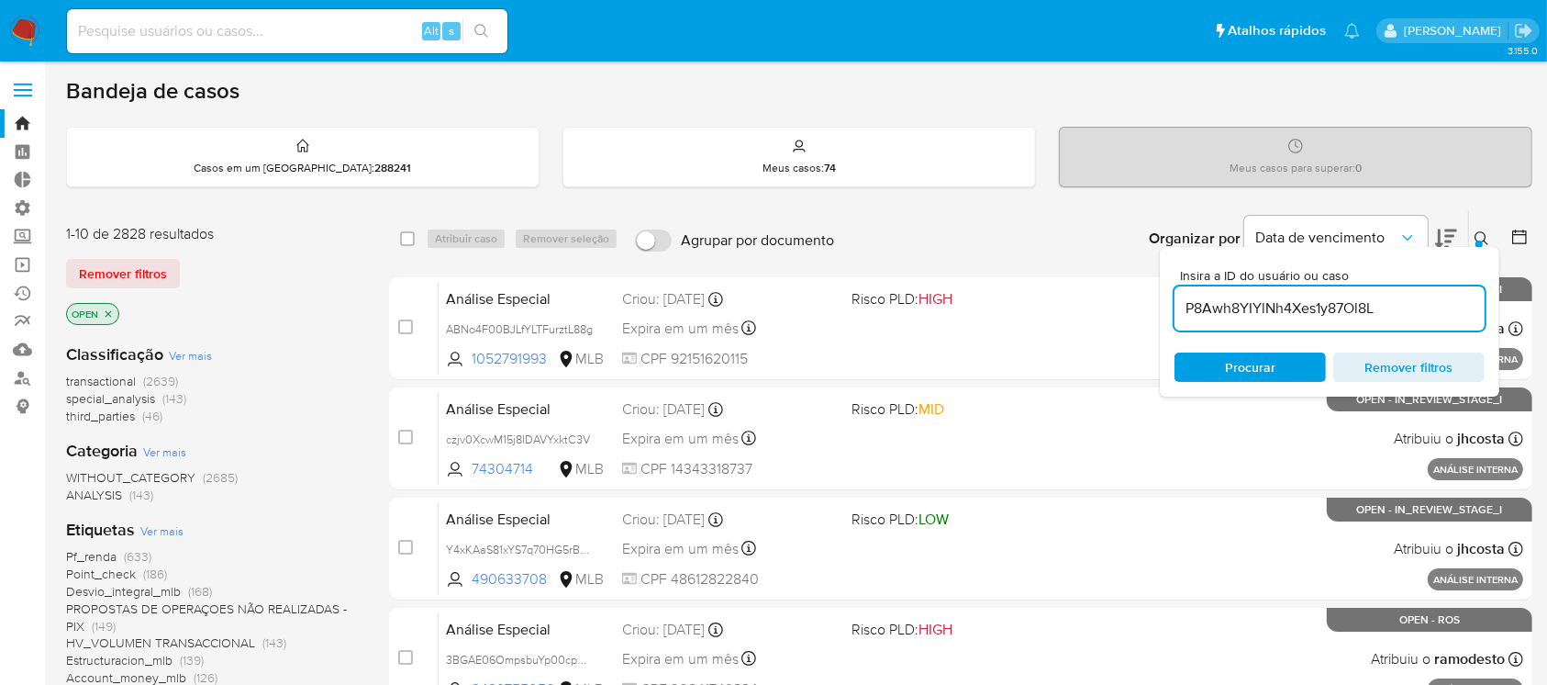
type input "P8Awh8YIYlNh4Xes1y87Ol8L"
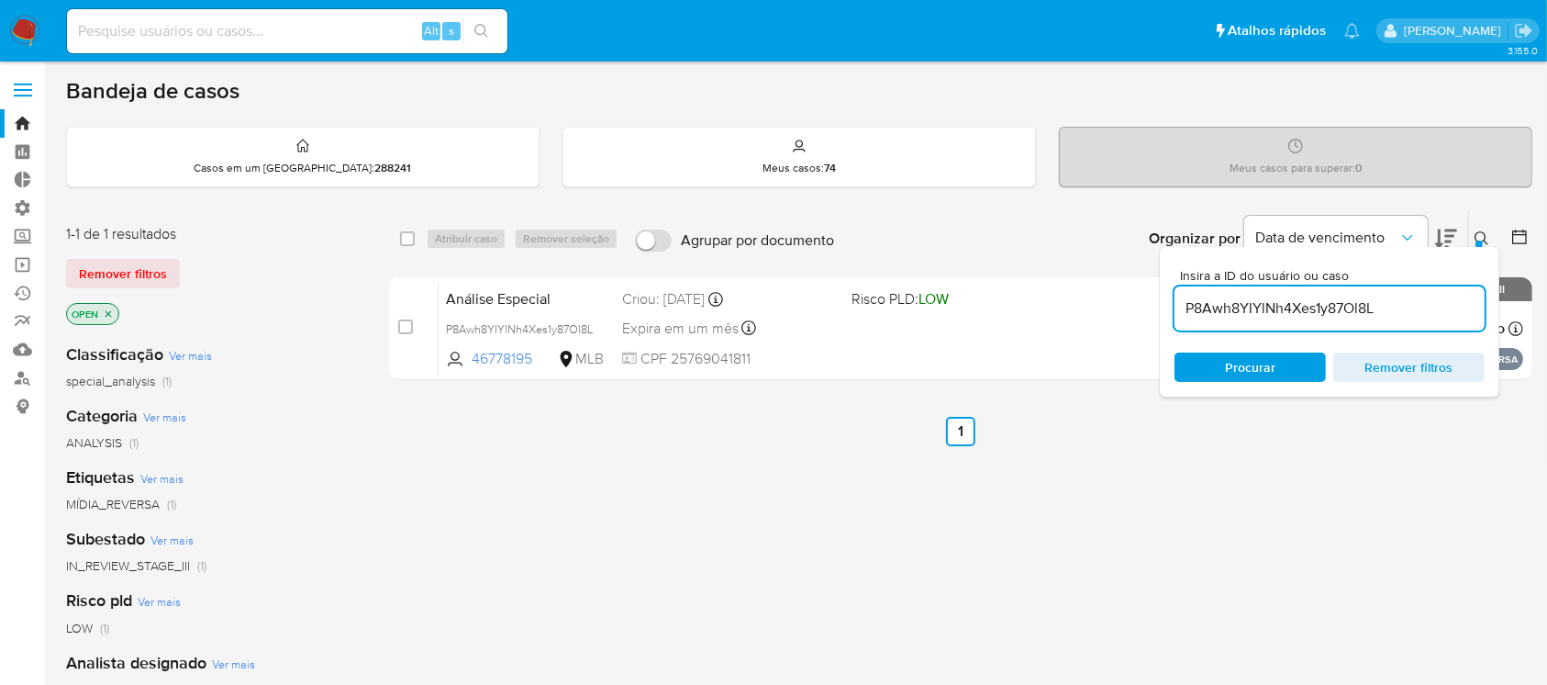
click at [1489, 231] on icon at bounding box center [1482, 238] width 15 height 15
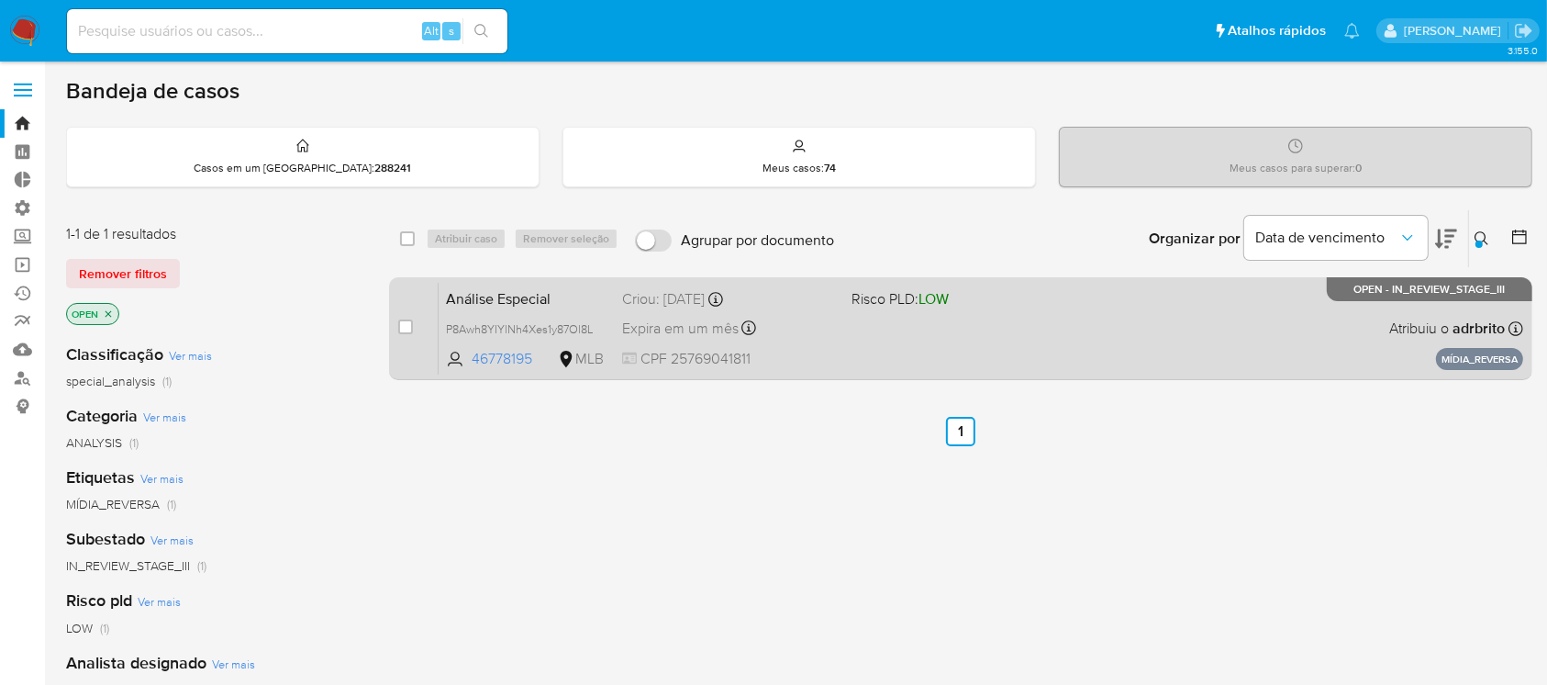
click at [659, 305] on div "Criou: 18/08/2025 Criou: 18/08/2025 15:50:10" at bounding box center [729, 299] width 214 height 20
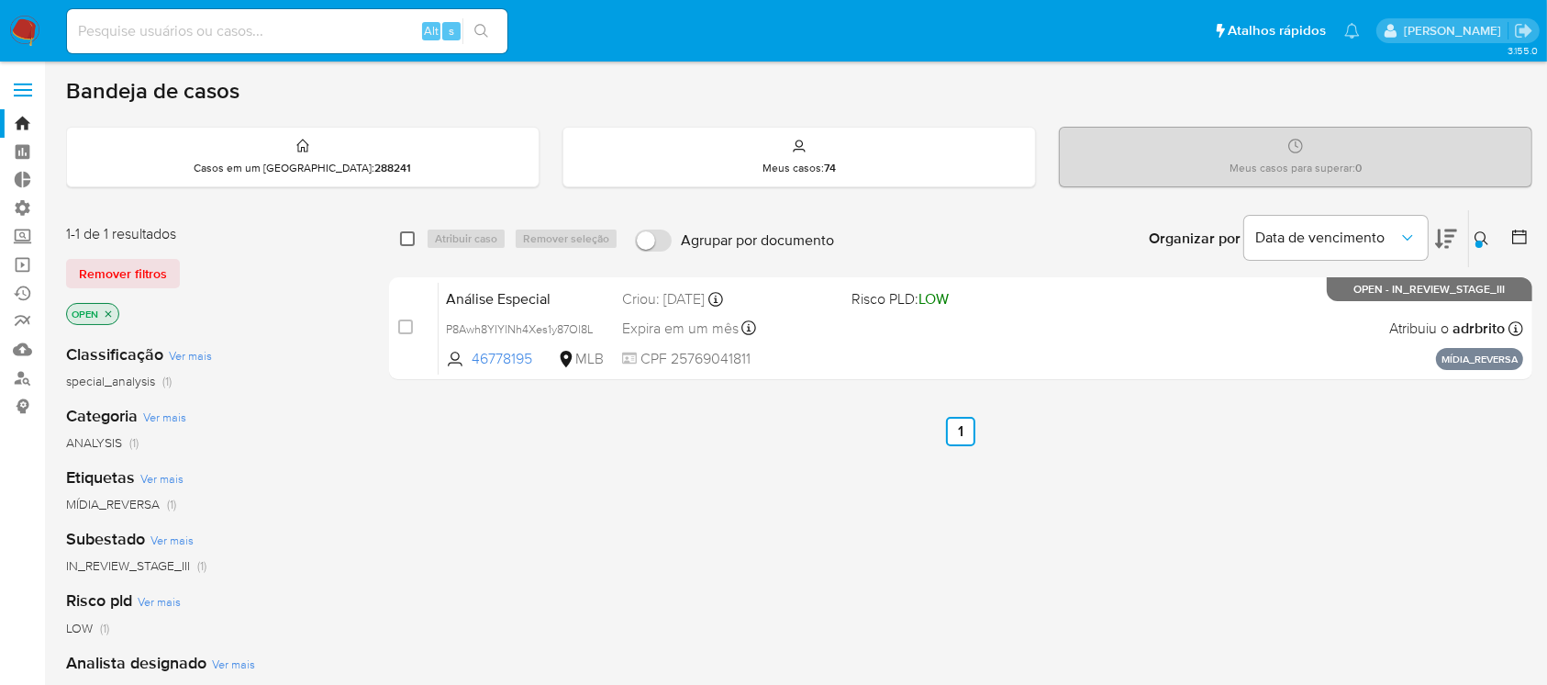
click at [407, 236] on input "checkbox" at bounding box center [407, 238] width 15 height 15
checkbox input "true"
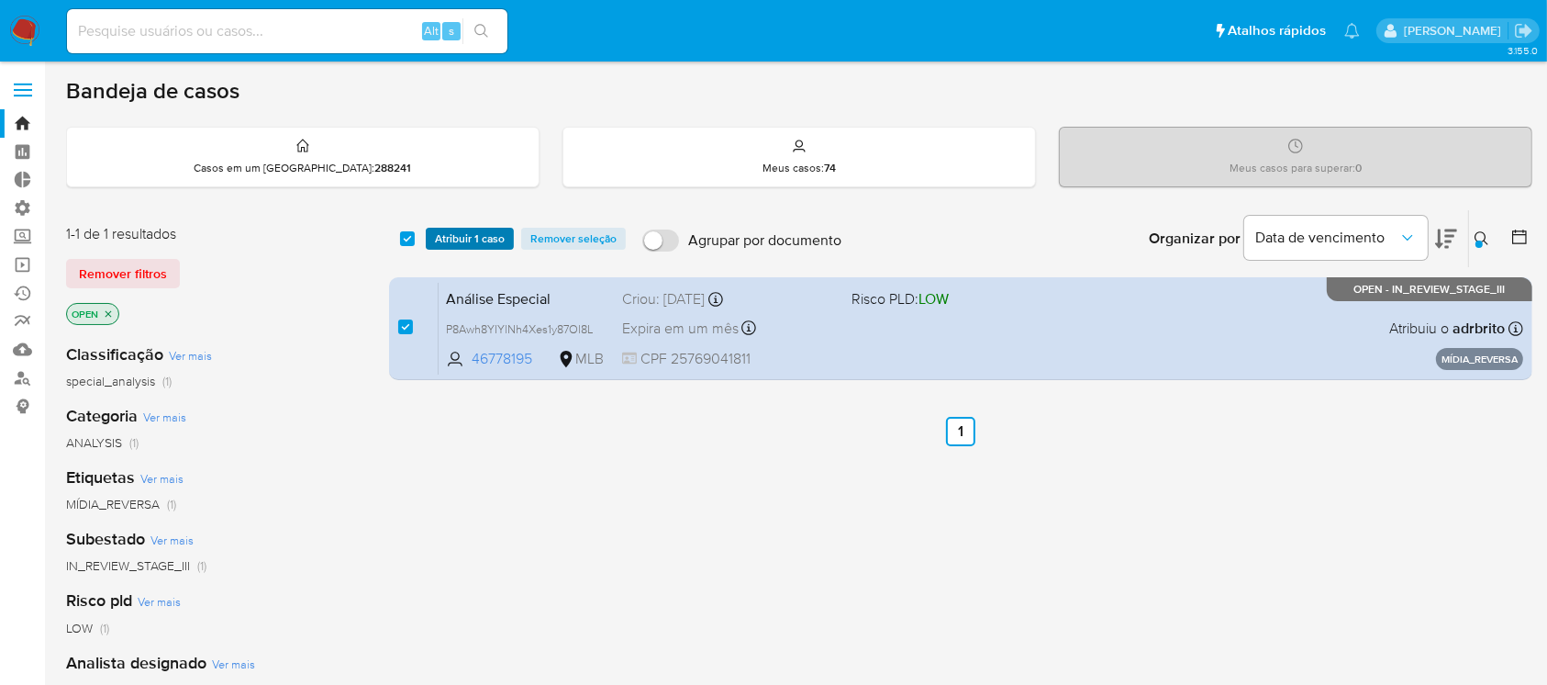
click at [442, 231] on span "Atribuir 1 caso" at bounding box center [470, 238] width 70 height 18
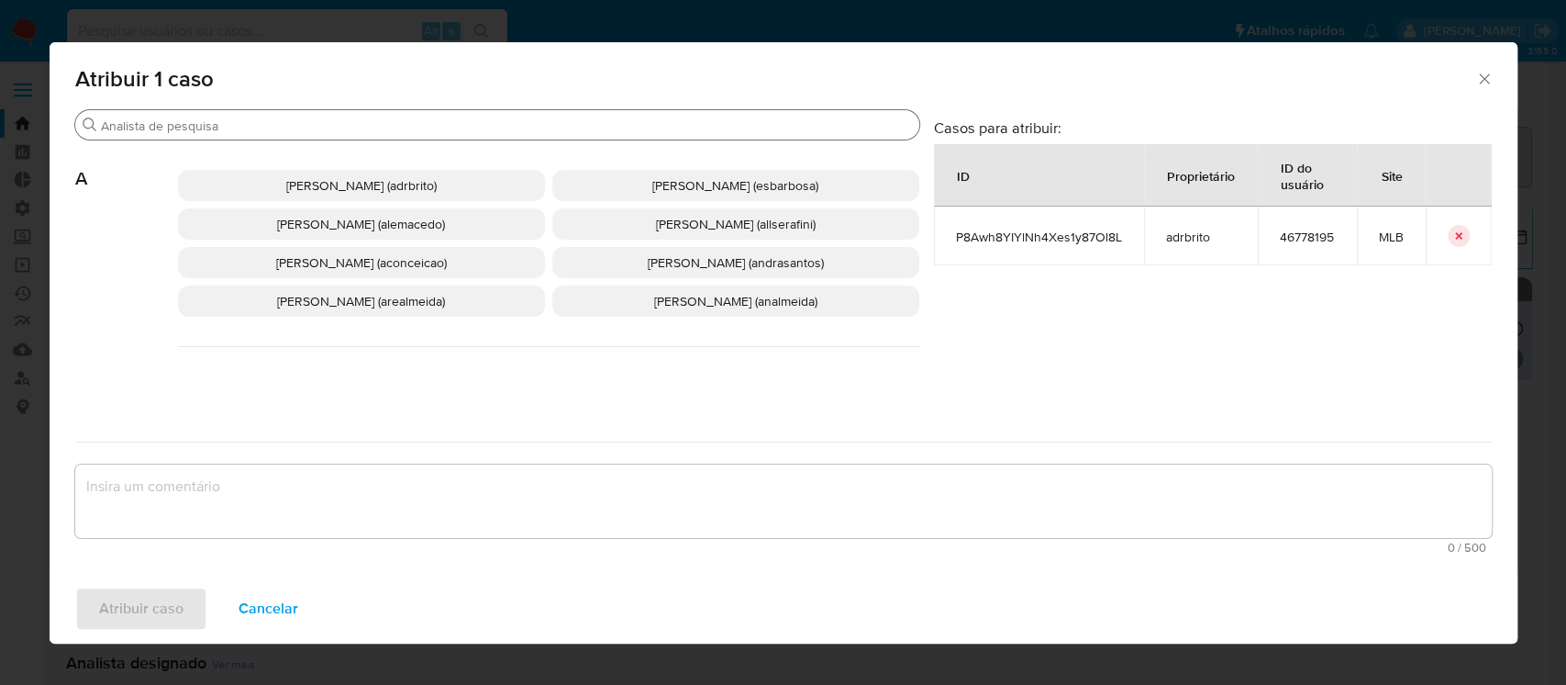
click at [432, 117] on input "Procurar" at bounding box center [506, 125] width 811 height 17
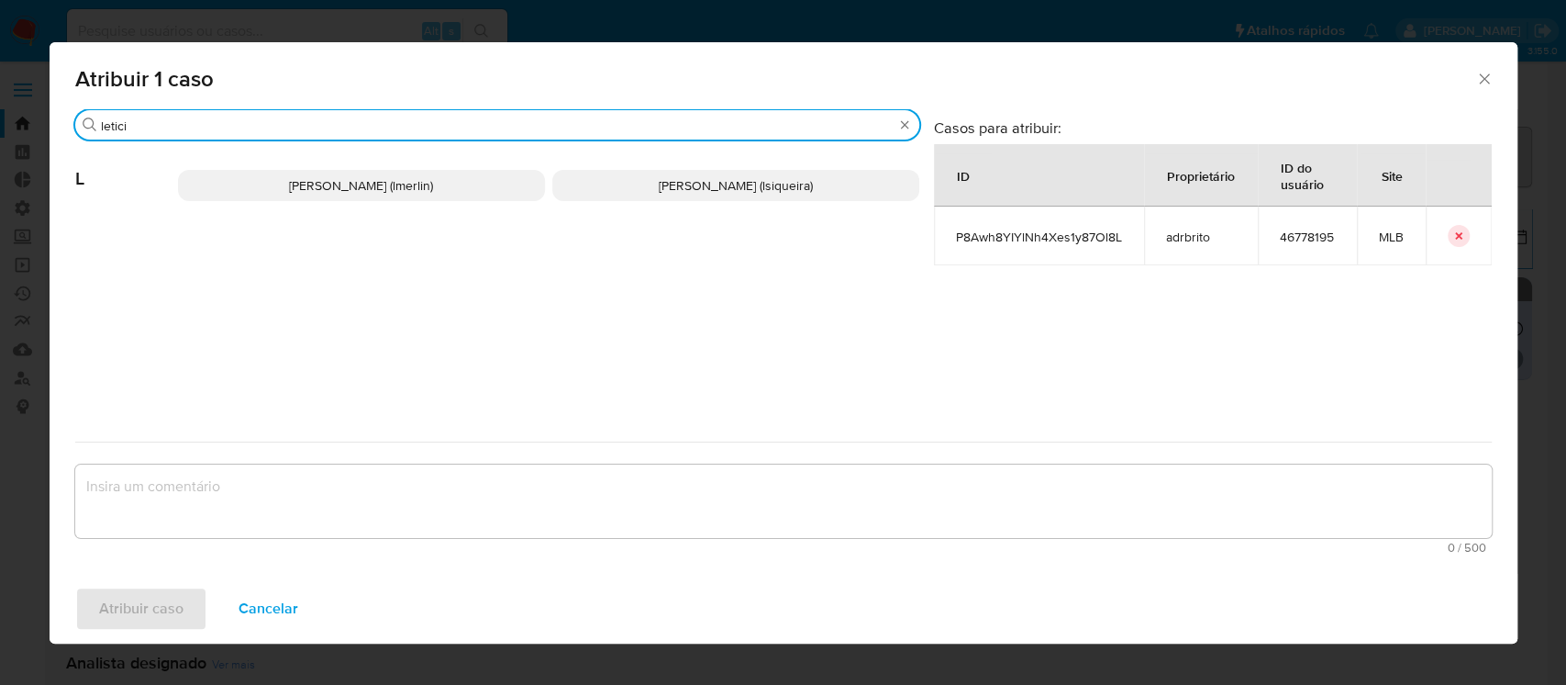
type input "letici"
click at [396, 172] on p "Leticia Bento Merlin (lmerlin)" at bounding box center [361, 185] width 367 height 31
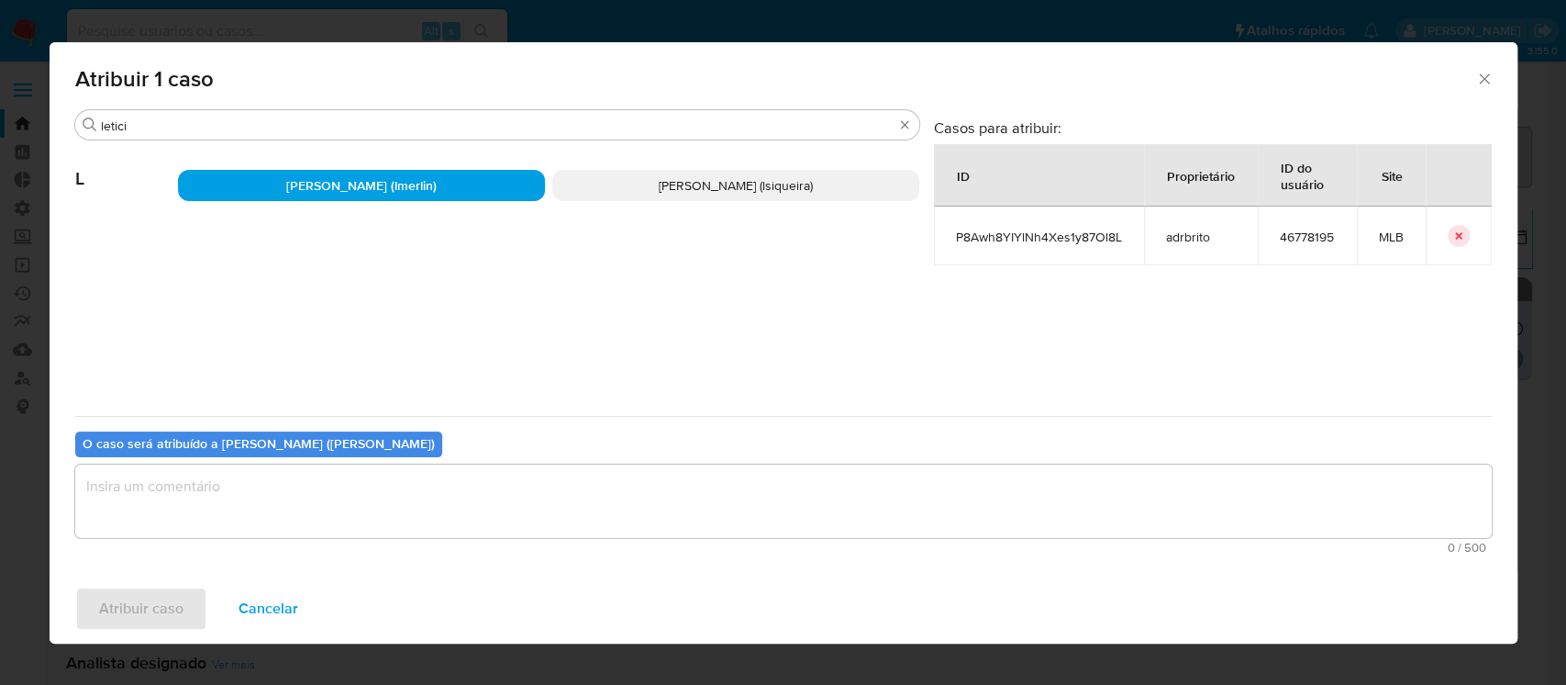
click at [343, 510] on textarea "assign-modal" at bounding box center [783, 500] width 1417 height 73
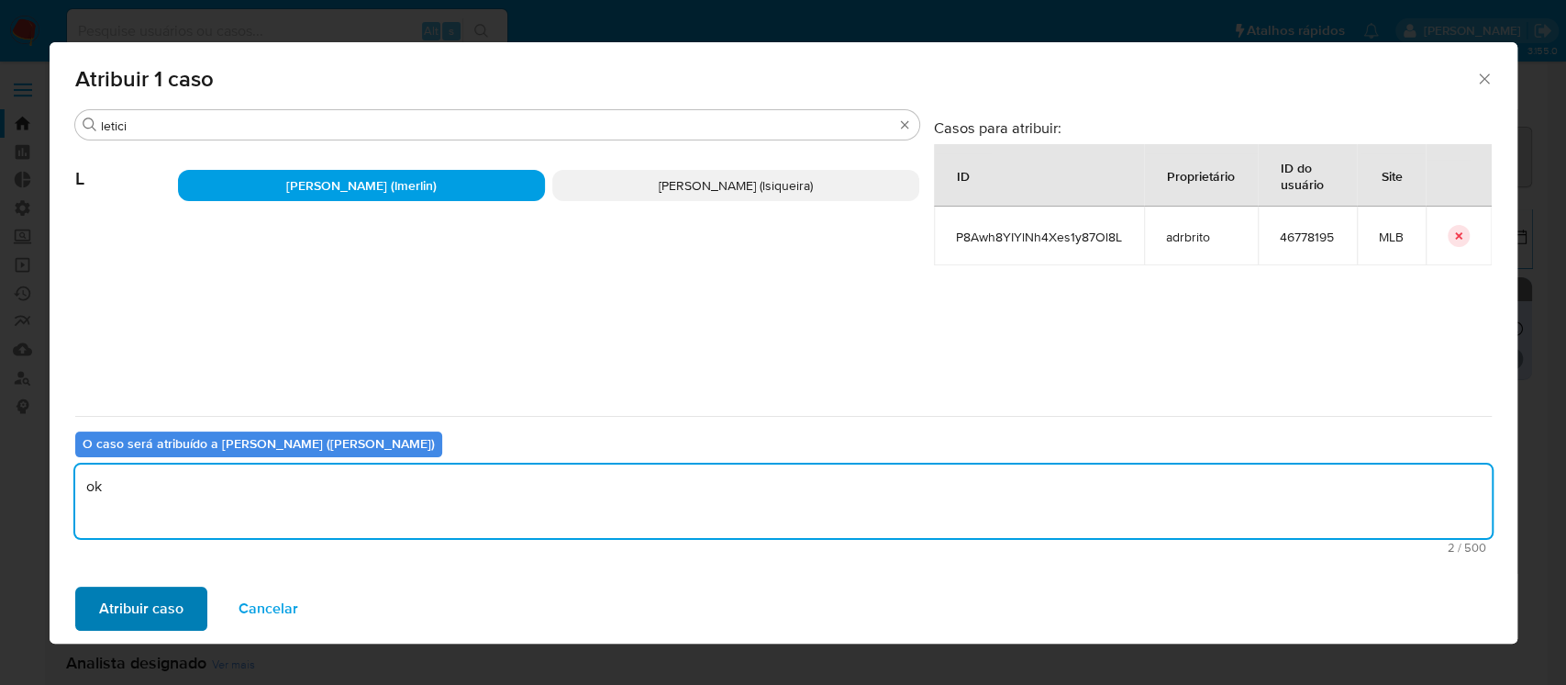
type textarea "ok"
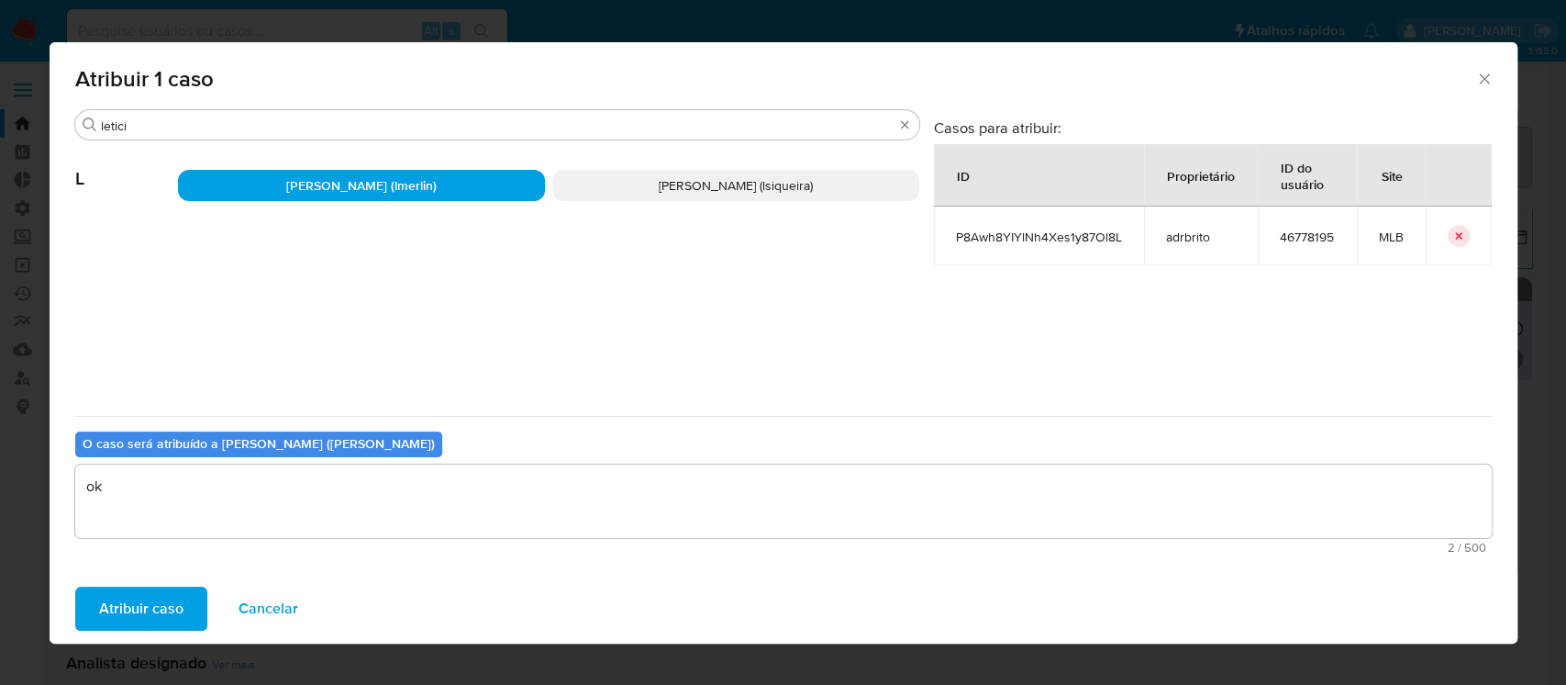
click at [178, 588] on span "Atribuir caso" at bounding box center [141, 608] width 84 height 40
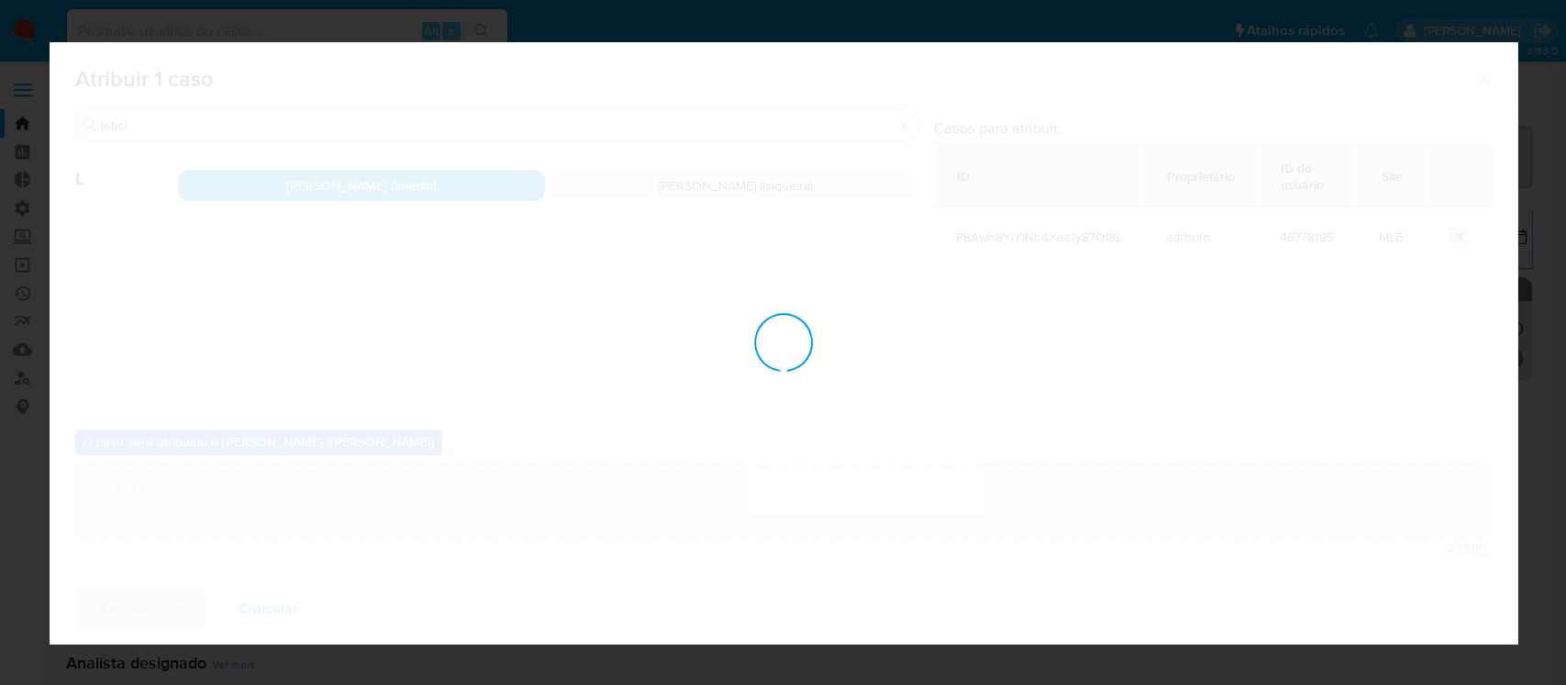
checkbox input "false"
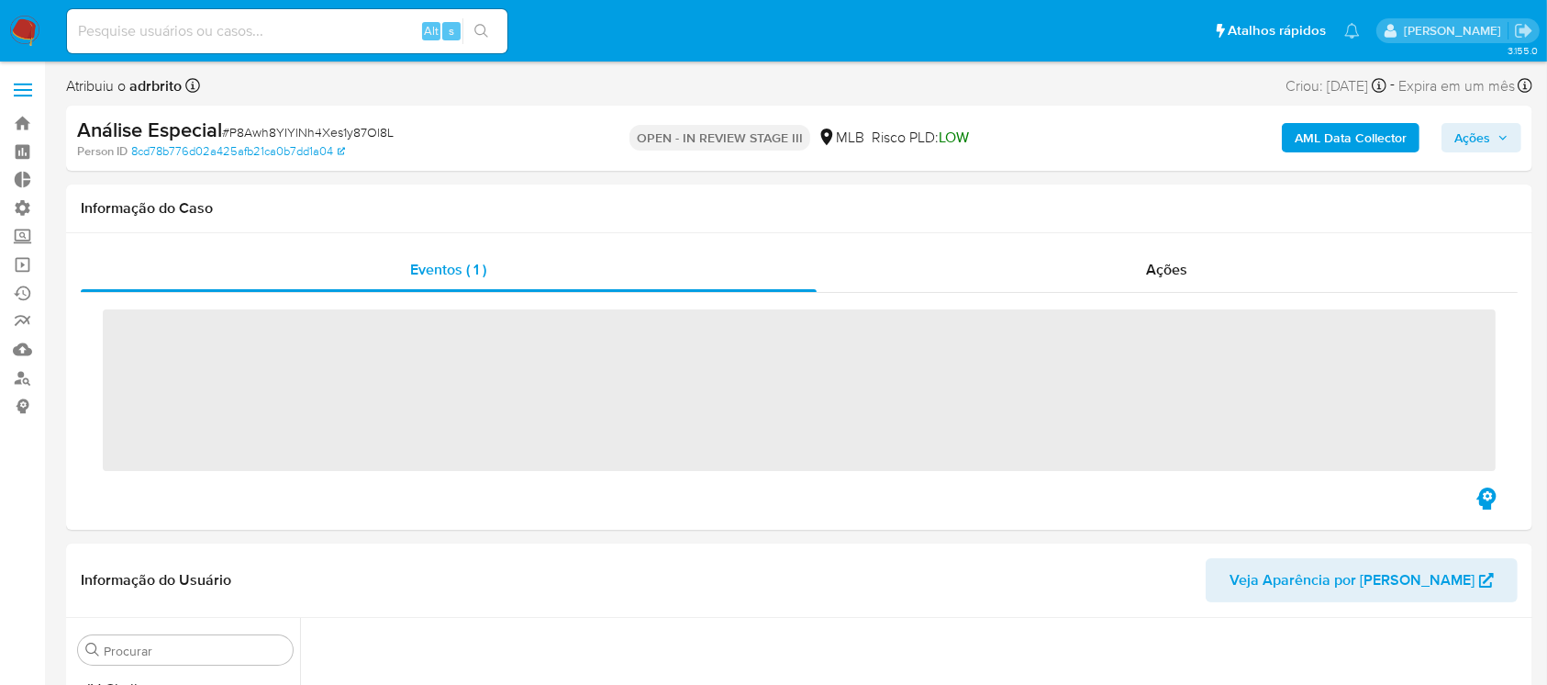
scroll to position [819, 0]
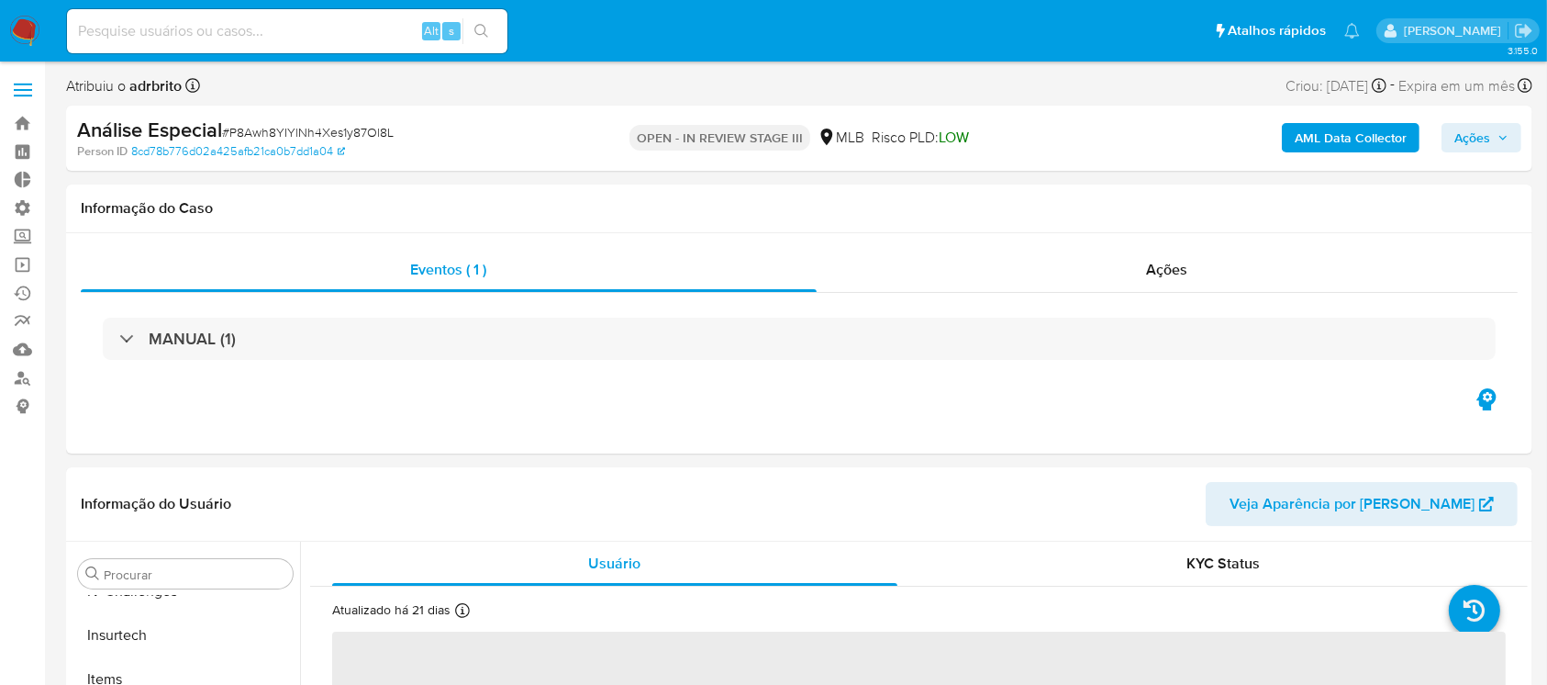
click at [1491, 135] on span "Ações" at bounding box center [1481, 138] width 54 height 26
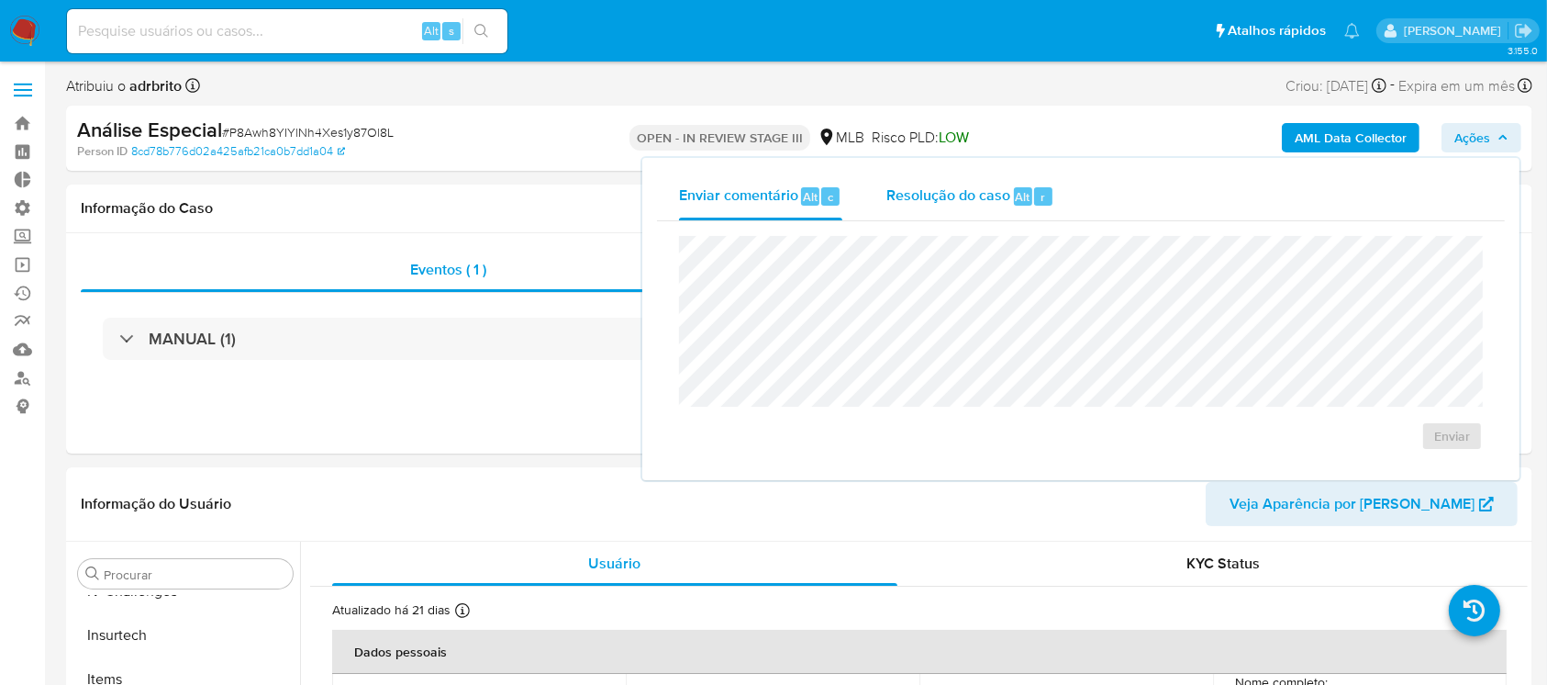
select select "10"
click at [907, 195] on span "Resolução do caso" at bounding box center [948, 195] width 124 height 21
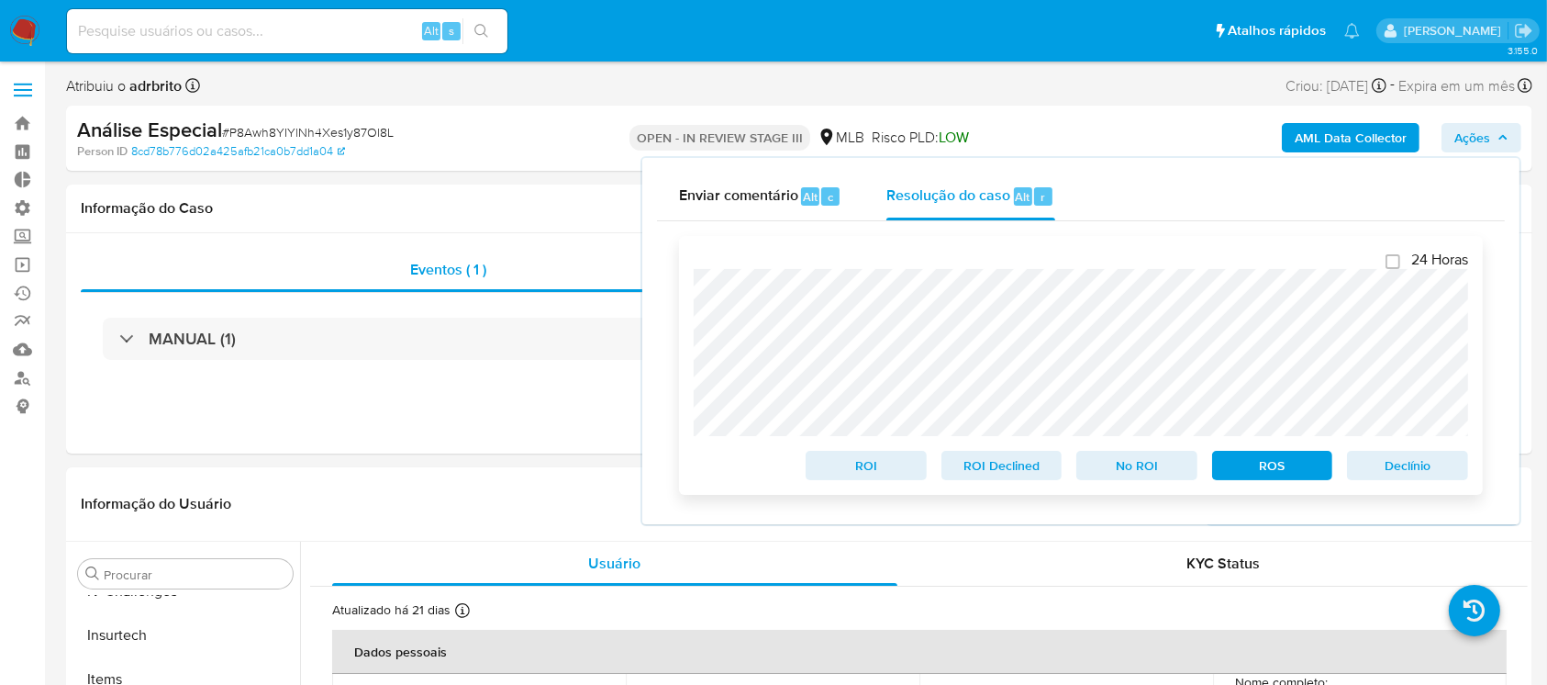
click at [1427, 473] on span "Declínio" at bounding box center [1407, 465] width 95 height 26
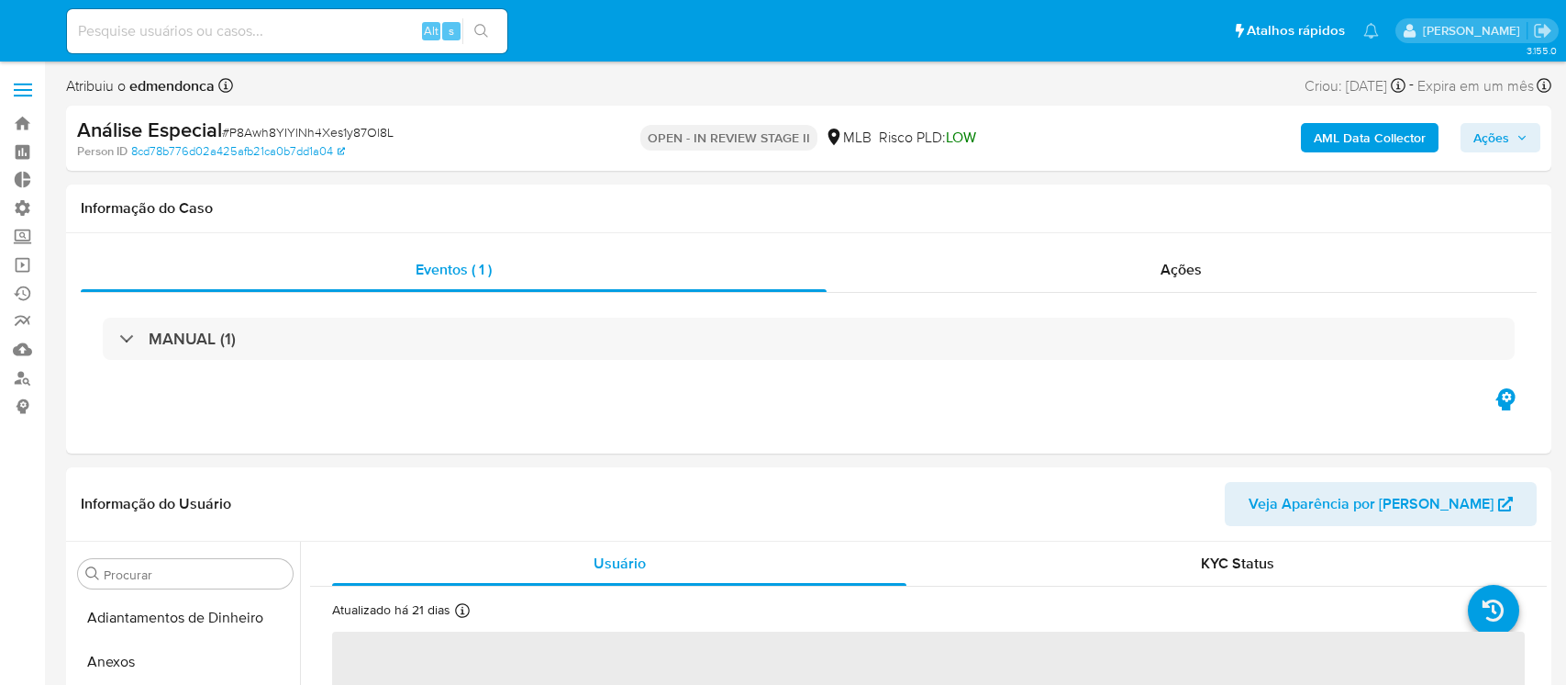
select select "10"
